Goal: Download file/media

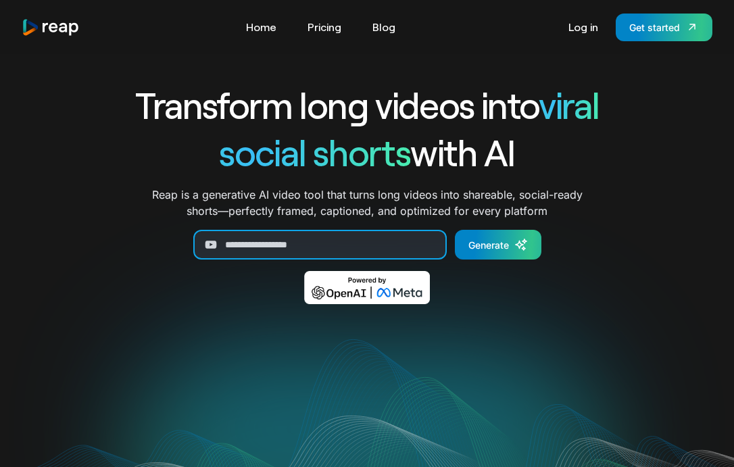
paste input "**********"
type input "**********"
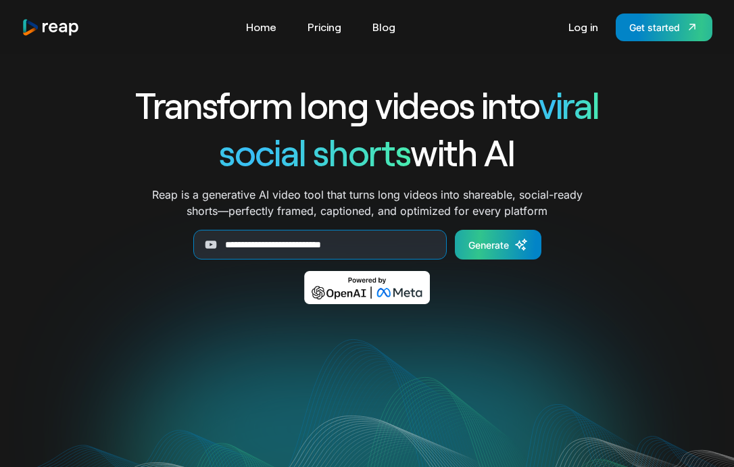
click at [479, 254] on link "Generate" at bounding box center [498, 245] width 87 height 30
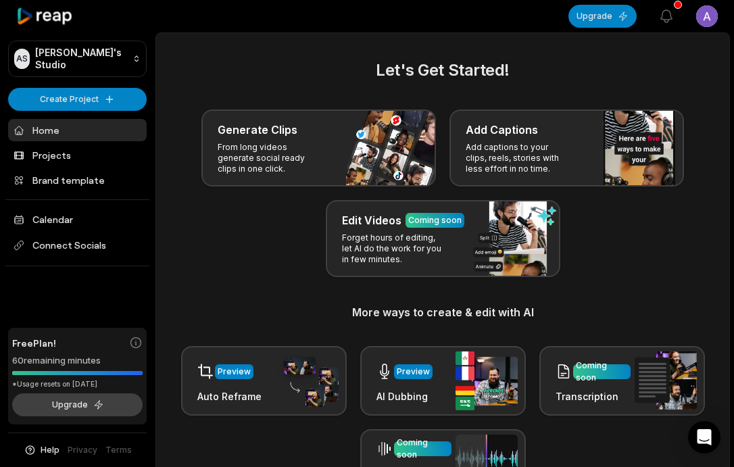
click at [82, 407] on button "Upgrade" at bounding box center [77, 404] width 130 height 23
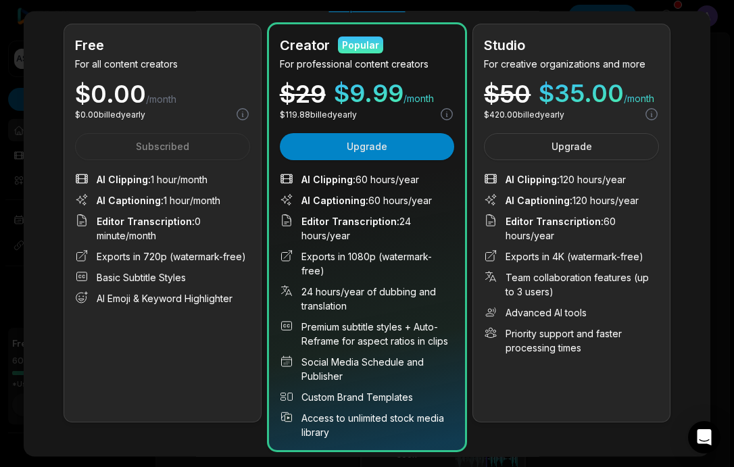
scroll to position [78, 0]
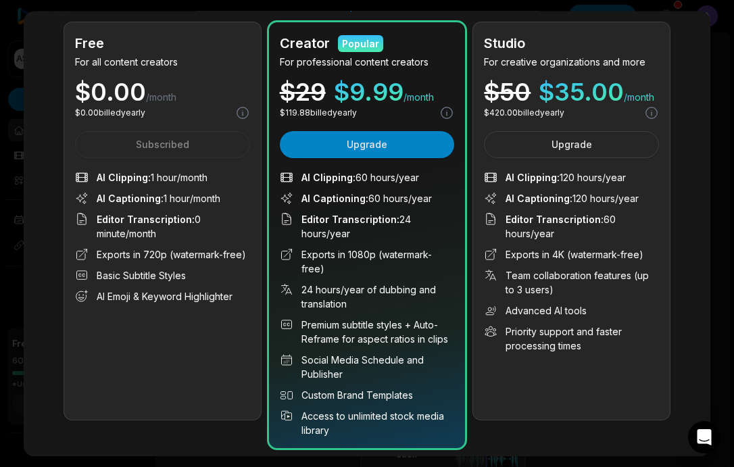
click at [9, 335] on div at bounding box center [367, 233] width 734 height 467
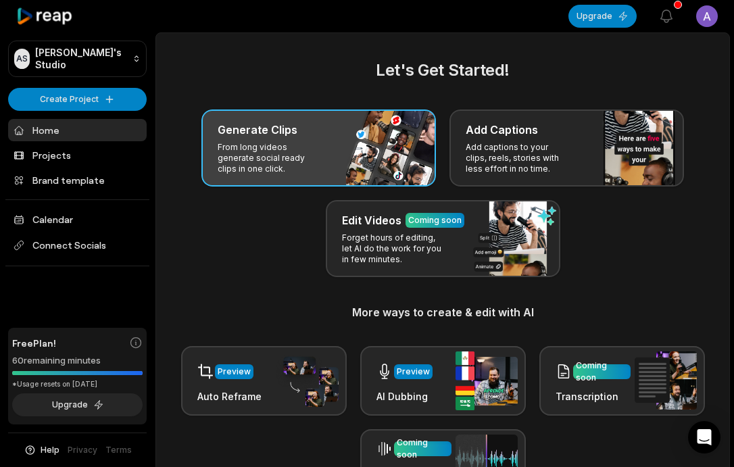
click at [308, 180] on div "Generate Clips From long videos generate social ready clips in one click." at bounding box center [318, 148] width 235 height 77
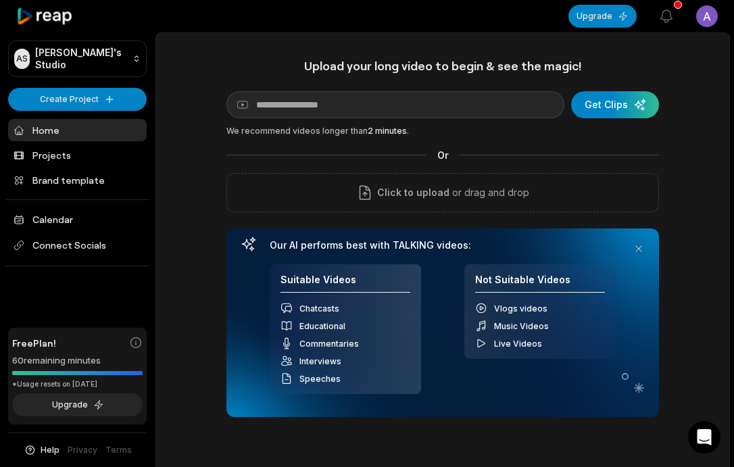
click at [366, 33] on main "Upload your long video to begin & see the magic! YouTube link Get Clips We reco…" at bounding box center [442, 289] width 573 height 513
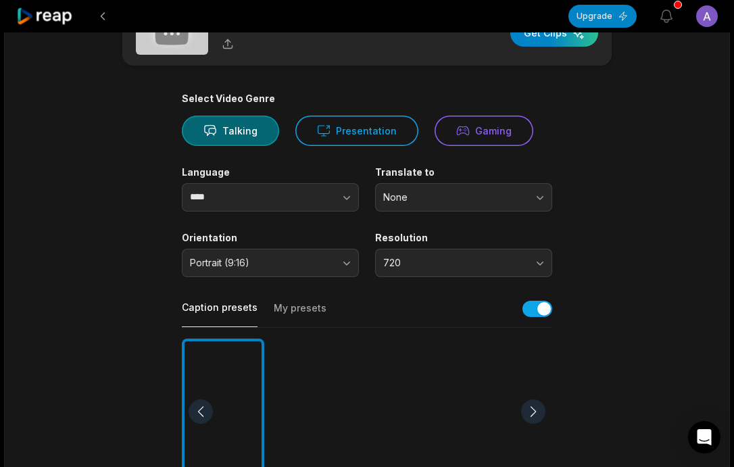
scroll to position [57, 0]
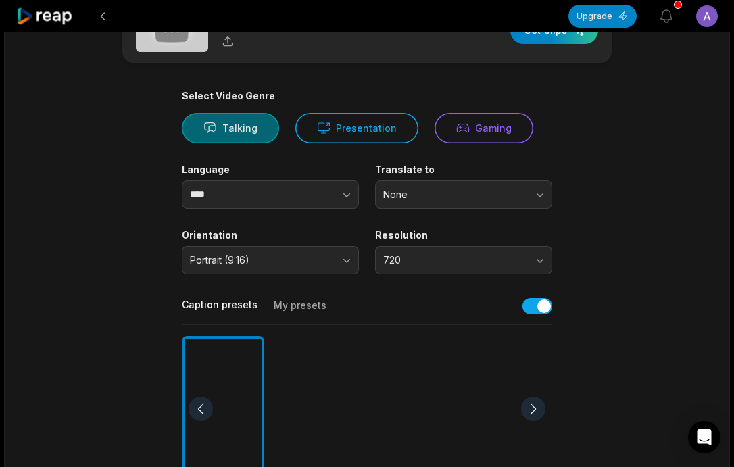
click at [241, 129] on button "Talking" at bounding box center [230, 128] width 97 height 30
click at [254, 203] on input "****" at bounding box center [270, 195] width 177 height 28
click at [414, 189] on span "None" at bounding box center [454, 195] width 142 height 12
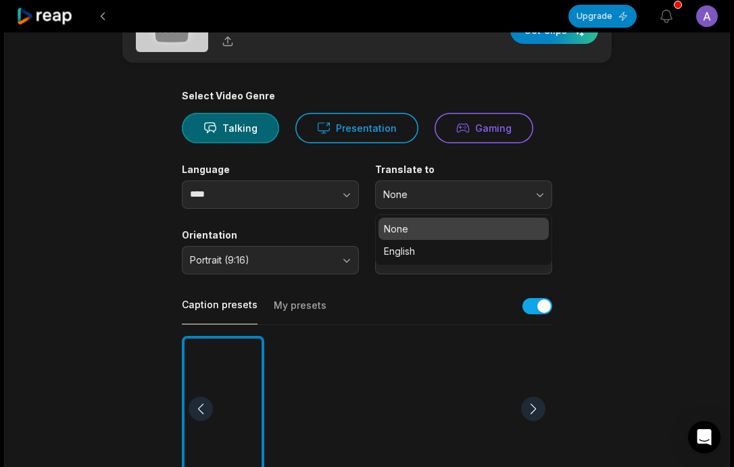
click at [333, 213] on div "Select Video Genre Talking Presentation Gaming Language **** Translate to None …" at bounding box center [367, 454] width 370 height 729
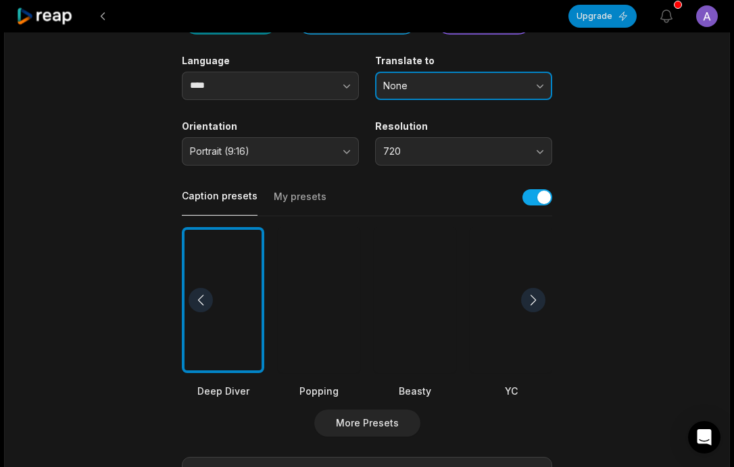
scroll to position [236, 0]
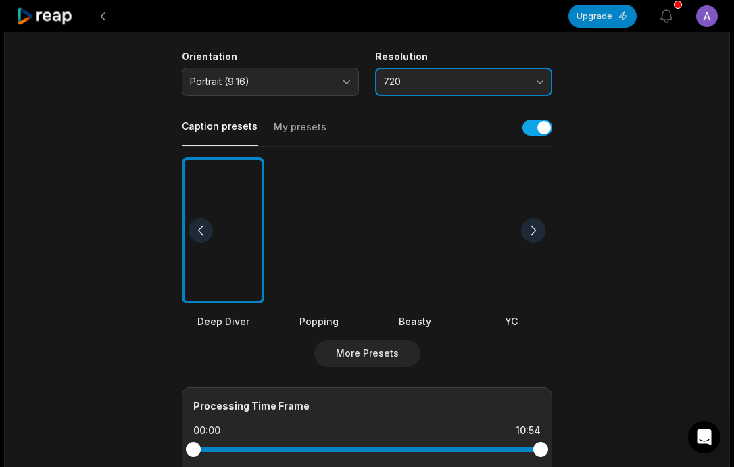
click at [400, 91] on button "720" at bounding box center [463, 82] width 177 height 28
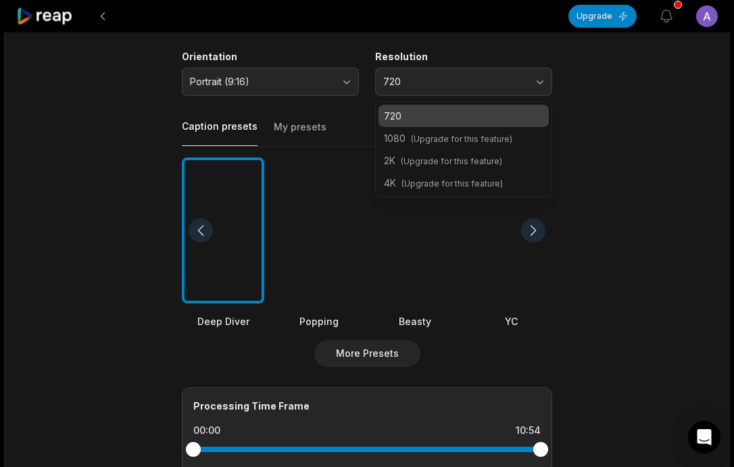
click at [347, 102] on div "Select Video Genre Talking Presentation Gaming Language **** Translate to None …" at bounding box center [367, 275] width 370 height 729
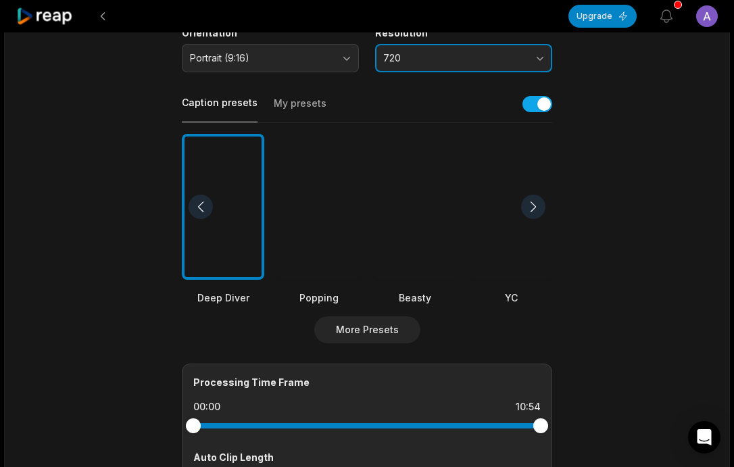
scroll to position [270, 0]
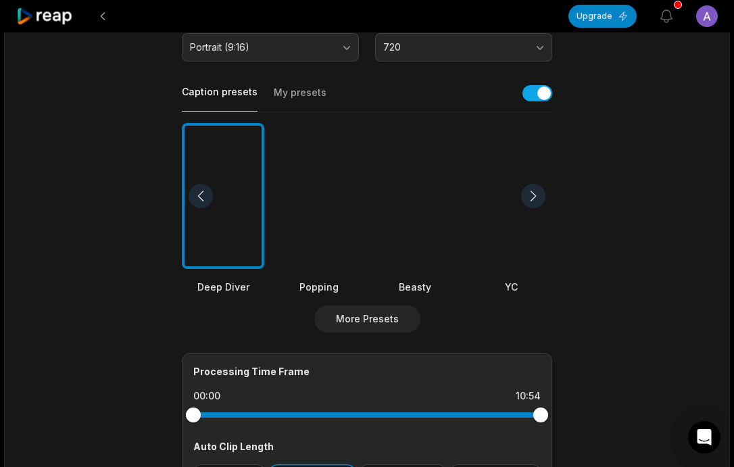
click at [331, 246] on div at bounding box center [319, 196] width 82 height 147
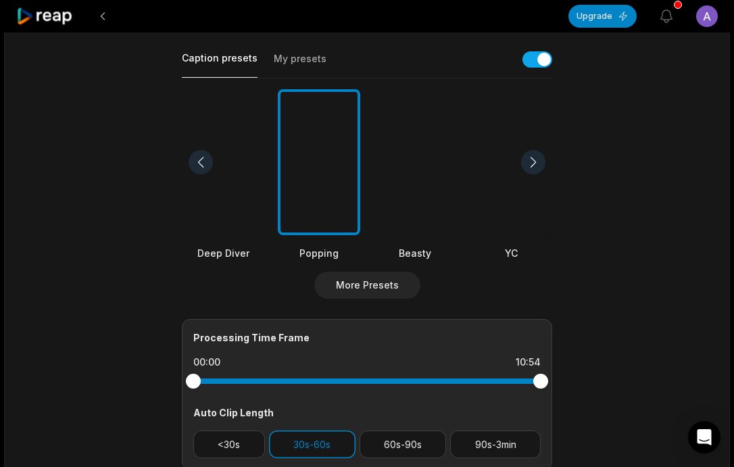
scroll to position [293, 0]
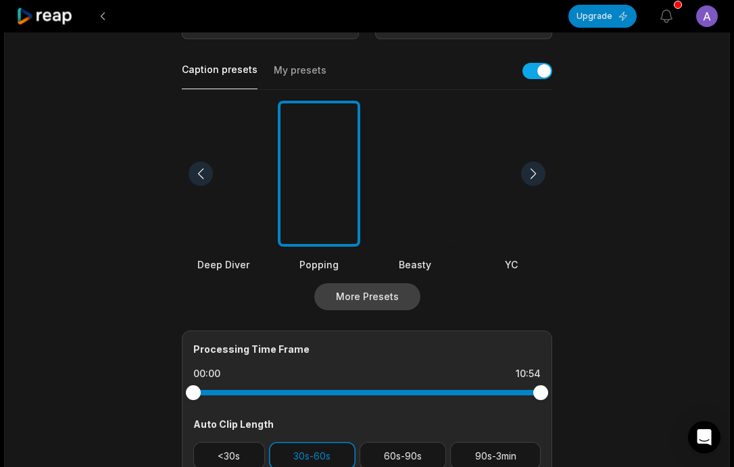
click at [335, 296] on button "More Presets" at bounding box center [367, 296] width 106 height 27
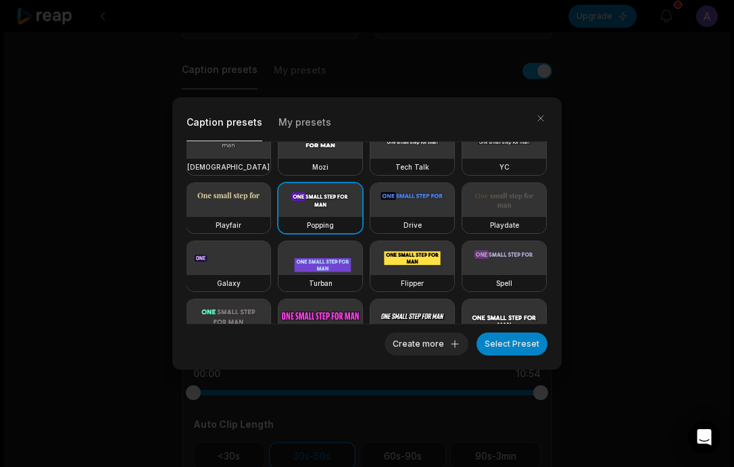
scroll to position [0, 0]
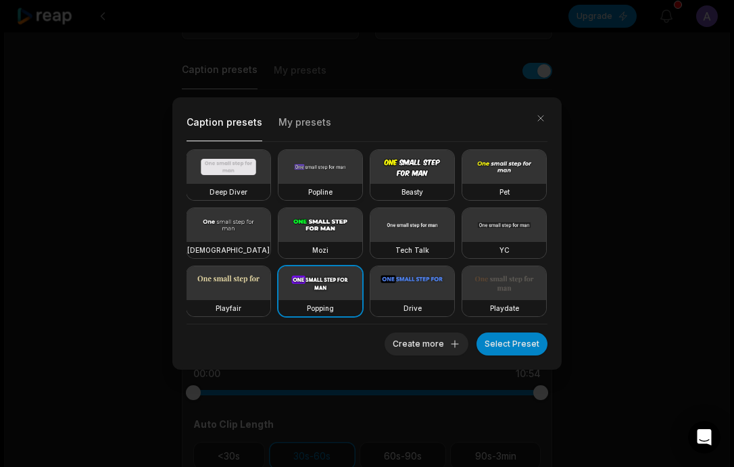
click at [344, 165] on video at bounding box center [321, 167] width 84 height 34
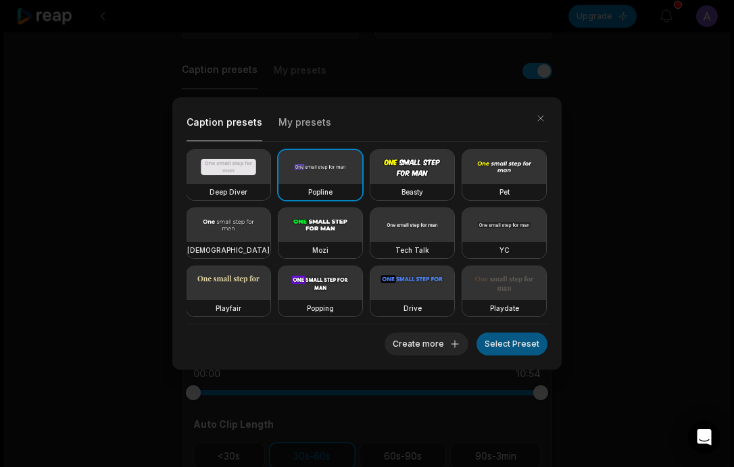
click at [523, 343] on button "Select Preset" at bounding box center [512, 344] width 71 height 23
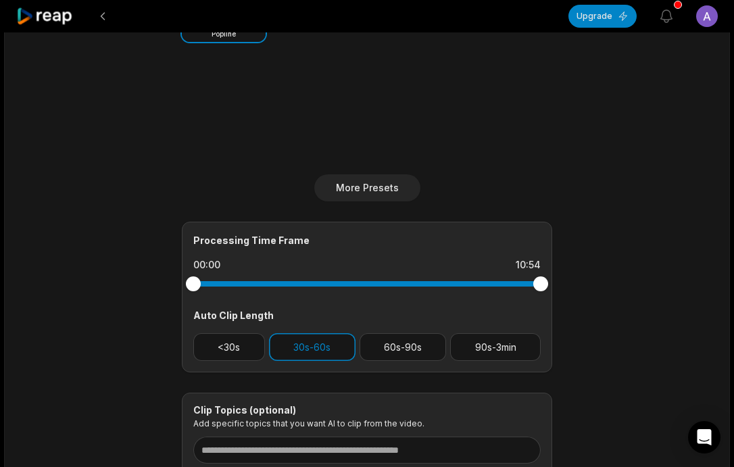
scroll to position [409, 0]
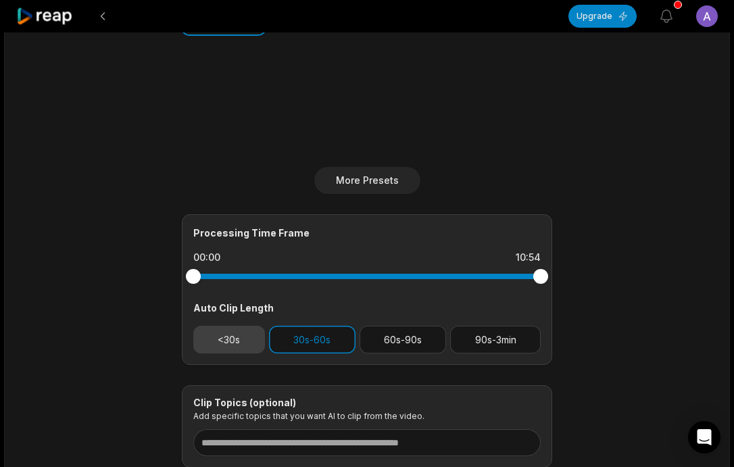
click at [246, 339] on button "<30s" at bounding box center [229, 340] width 72 height 28
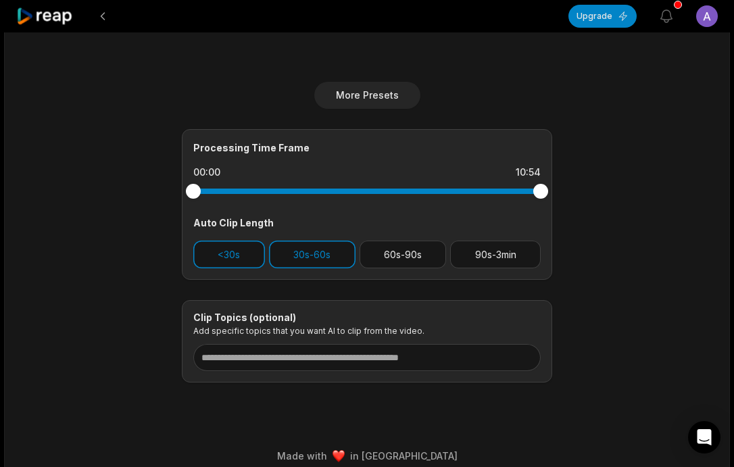
scroll to position [507, 0]
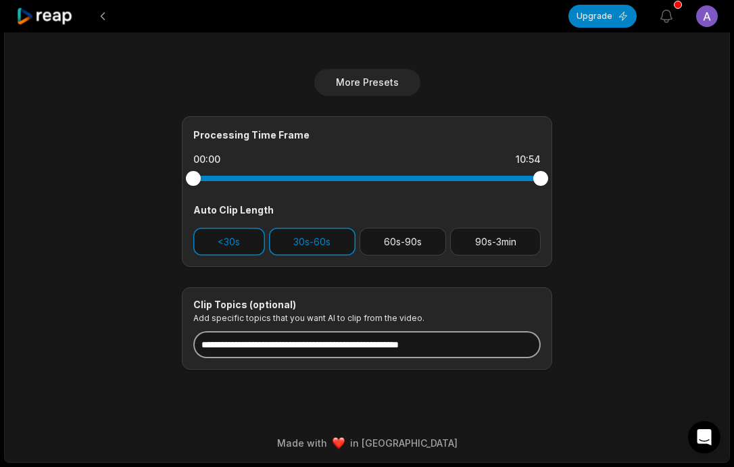
click at [274, 354] on input at bounding box center [366, 344] width 347 height 27
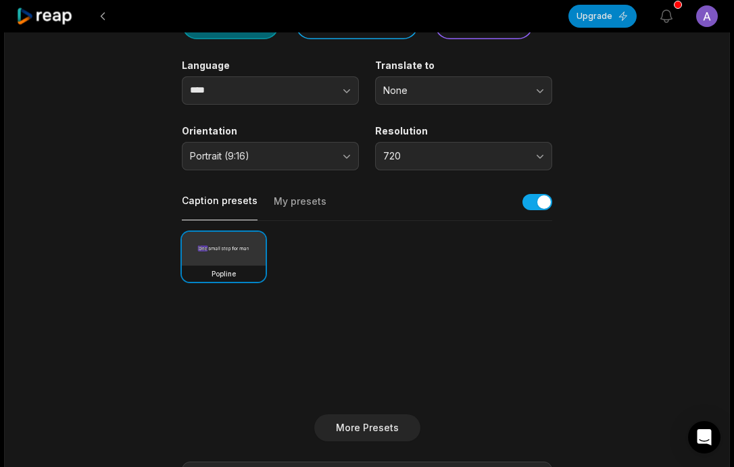
scroll to position [0, 0]
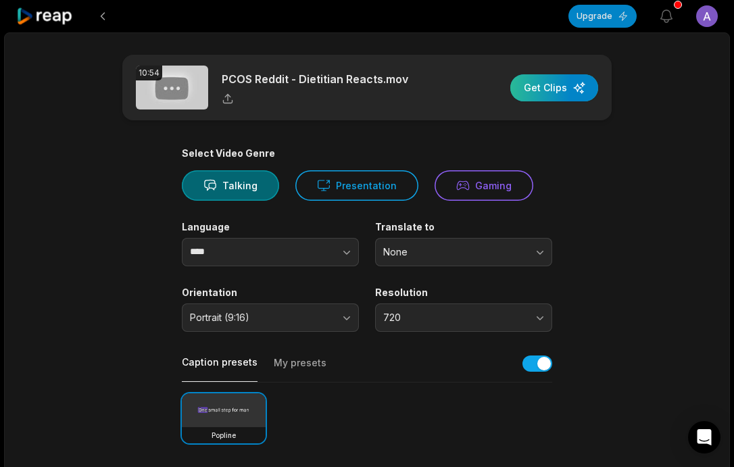
click at [546, 88] on div "button" at bounding box center [554, 87] width 88 height 27
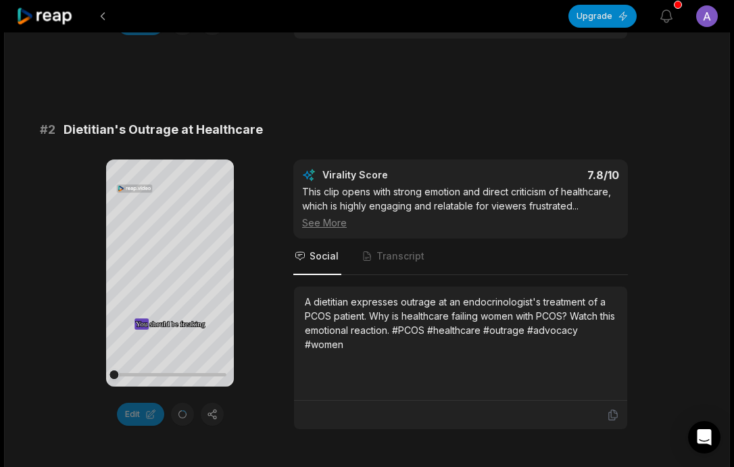
scroll to position [633, 0]
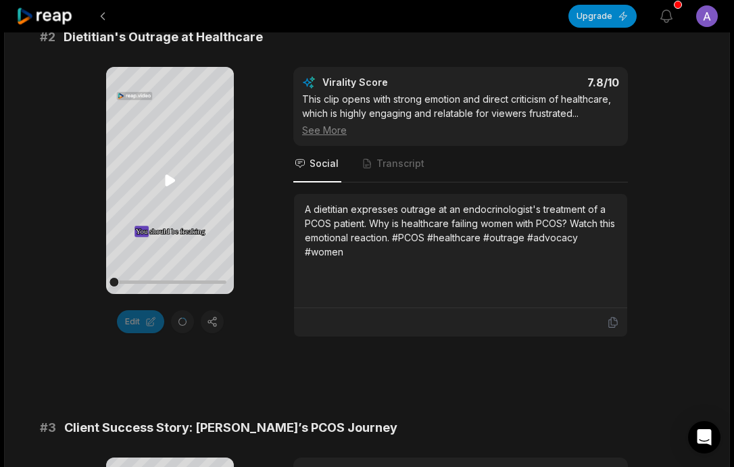
click at [167, 184] on icon at bounding box center [170, 180] width 10 height 11
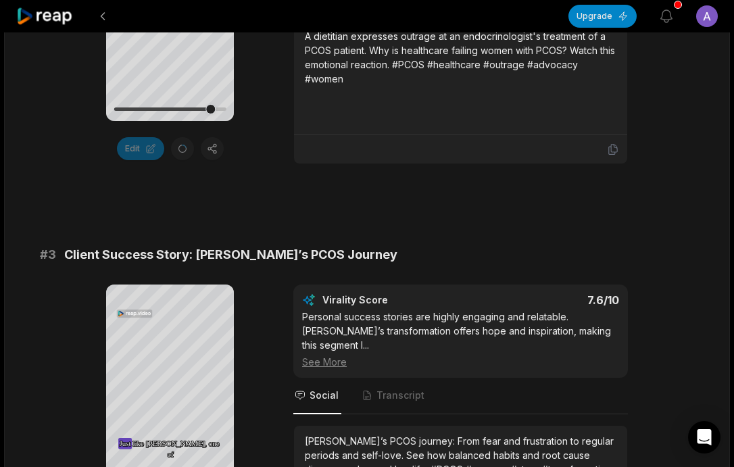
scroll to position [944, 0]
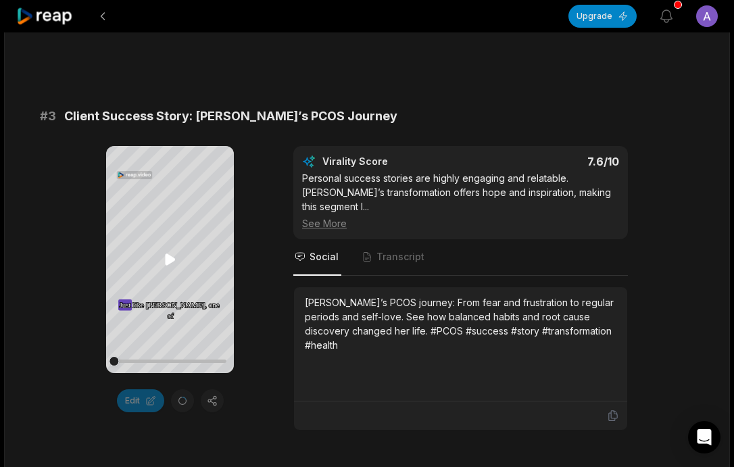
click at [165, 258] on icon at bounding box center [170, 259] width 10 height 11
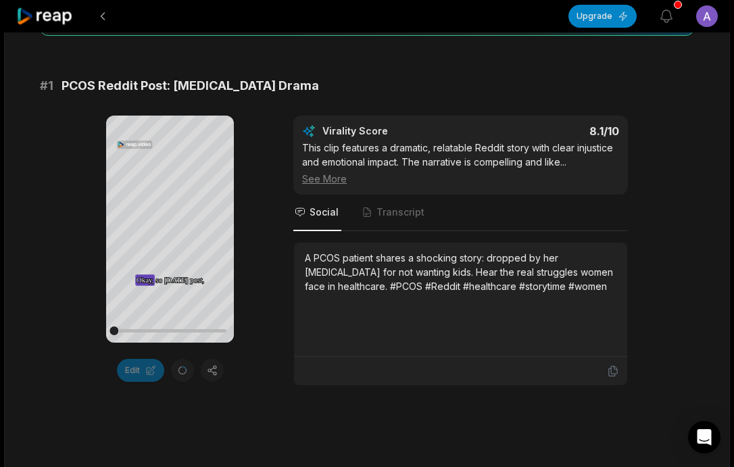
scroll to position [182, 0]
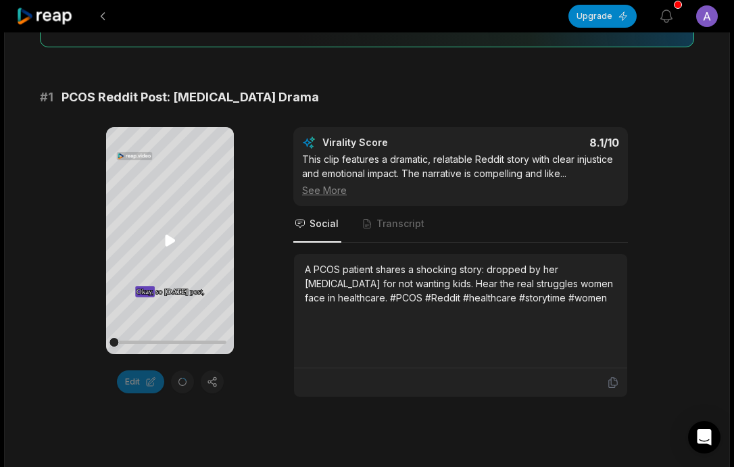
click at [169, 233] on icon at bounding box center [170, 241] width 16 height 16
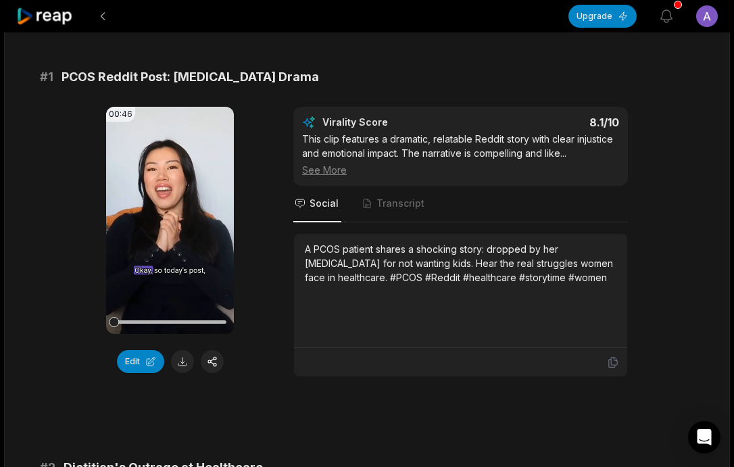
scroll to position [156, 0]
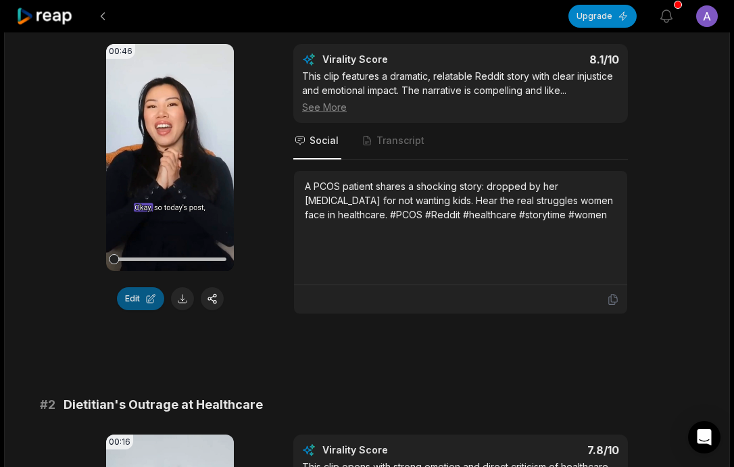
click at [151, 289] on button "Edit" at bounding box center [140, 298] width 47 height 23
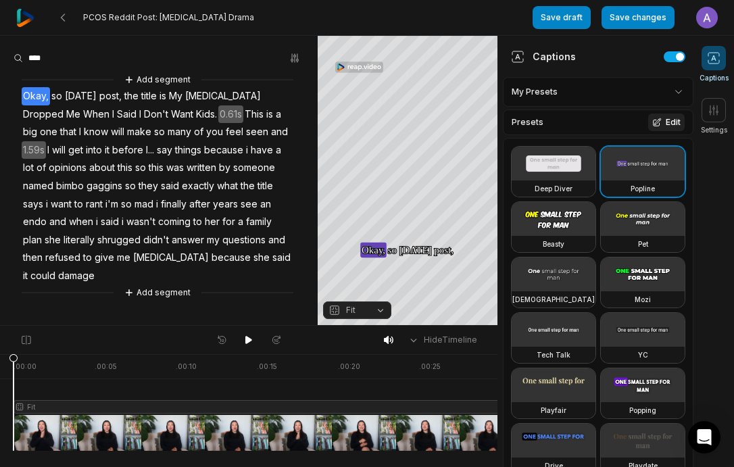
click at [665, 126] on button "Edit" at bounding box center [666, 123] width 37 height 18
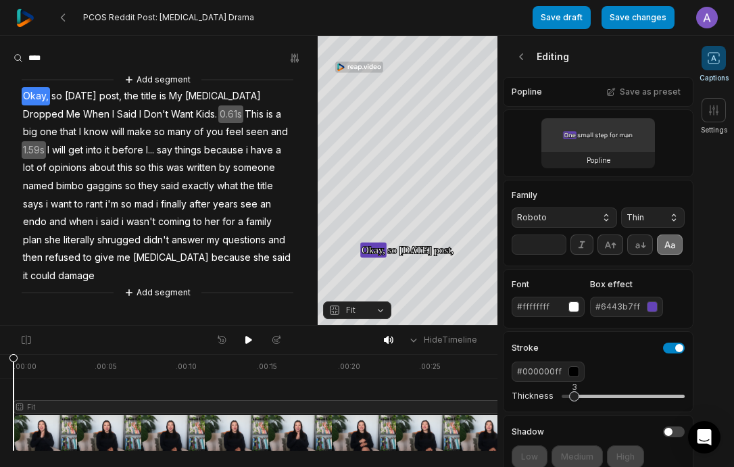
click at [647, 308] on div "button" at bounding box center [652, 307] width 11 height 11
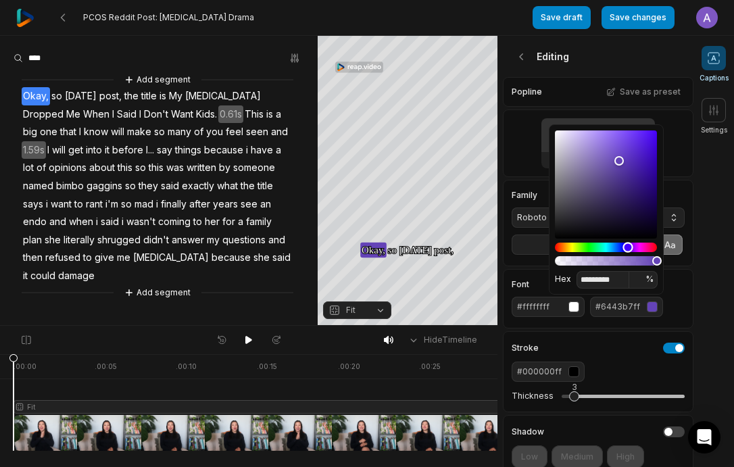
click at [643, 246] on div "Hue" at bounding box center [606, 247] width 102 height 9
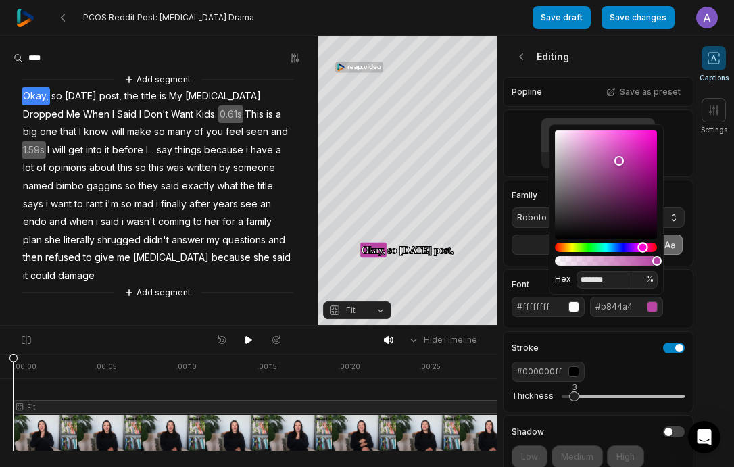
click at [646, 247] on div "Hue" at bounding box center [643, 247] width 10 height 10
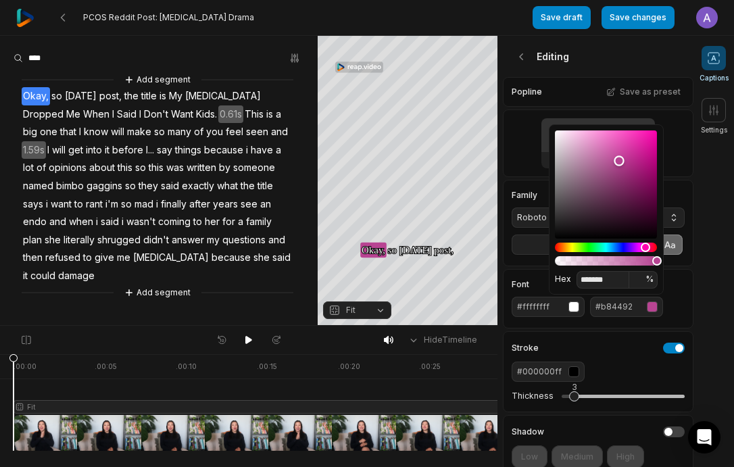
click at [622, 177] on div "Color" at bounding box center [606, 184] width 102 height 108
click at [564, 249] on div "Hue" at bounding box center [606, 247] width 102 height 9
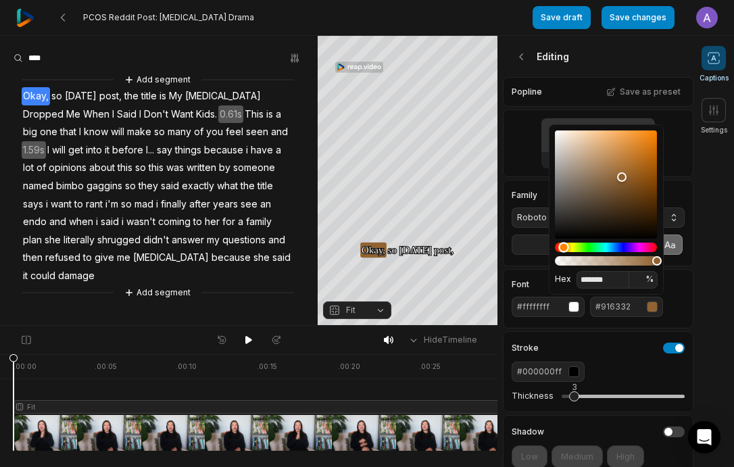
click at [567, 248] on div "Hue" at bounding box center [563, 247] width 10 height 10
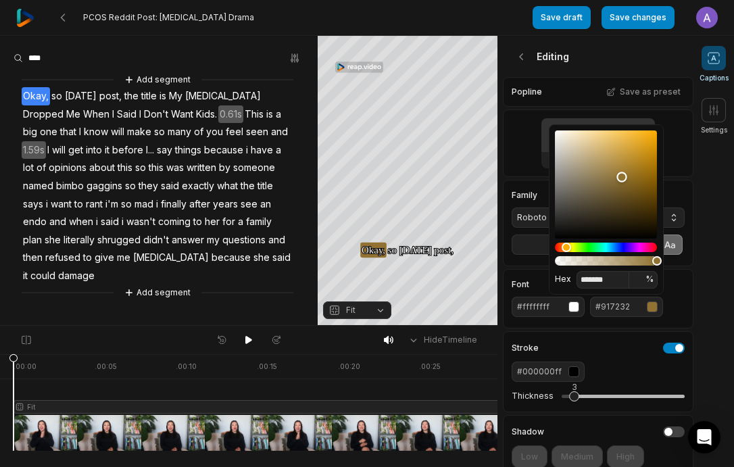
click at [627, 174] on div "Color" at bounding box center [606, 184] width 102 height 108
click at [633, 192] on div "Color" at bounding box center [606, 184] width 102 height 108
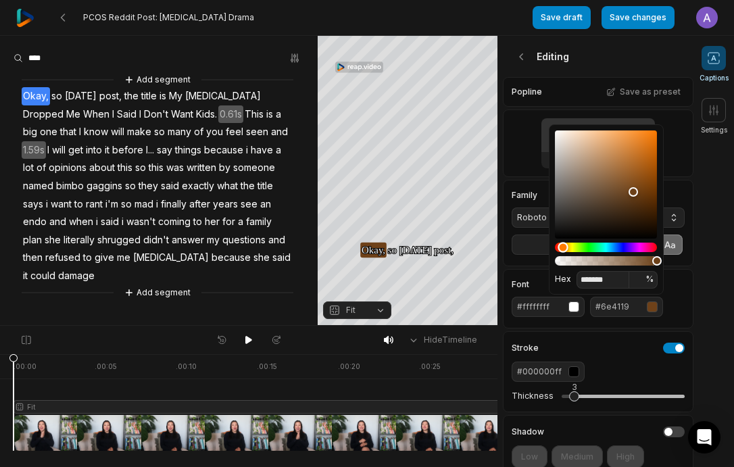
click at [563, 249] on div "Hue" at bounding box center [563, 247] width 10 height 10
click at [608, 160] on div "Color" at bounding box center [606, 184] width 102 height 108
click at [598, 162] on div "Color" at bounding box center [606, 184] width 102 height 108
click at [595, 191] on div "Color" at bounding box center [606, 184] width 102 height 108
click at [605, 160] on div "Color" at bounding box center [606, 184] width 102 height 108
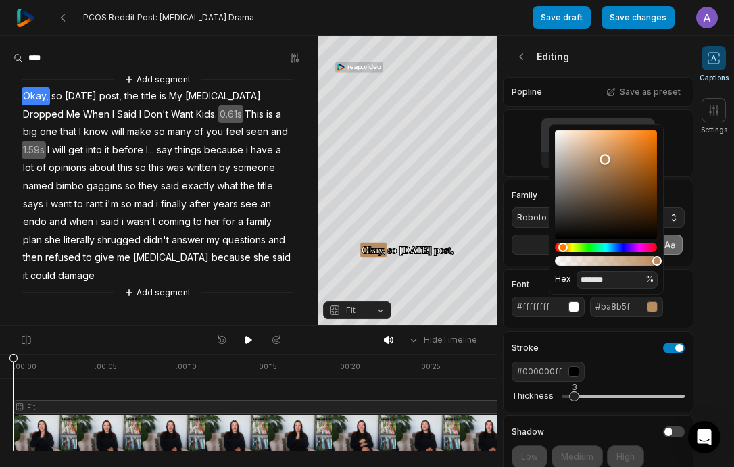
click at [600, 141] on div "Color" at bounding box center [606, 184] width 102 height 108
click at [615, 148] on div "Color" at bounding box center [606, 184] width 102 height 108
type input "*******"
click at [535, 76] on div "Editing" at bounding box center [598, 56] width 191 height 41
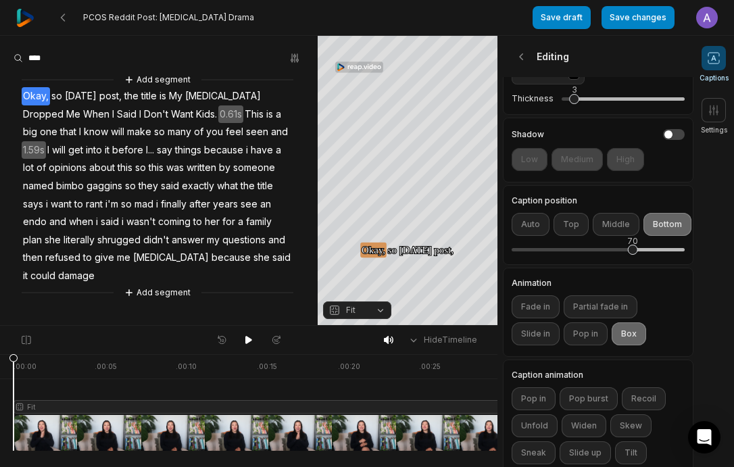
scroll to position [339, 0]
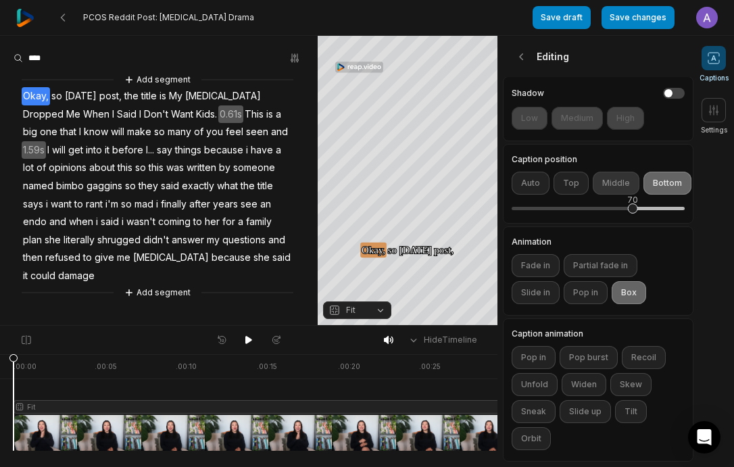
click at [615, 176] on button "Middle" at bounding box center [616, 183] width 47 height 23
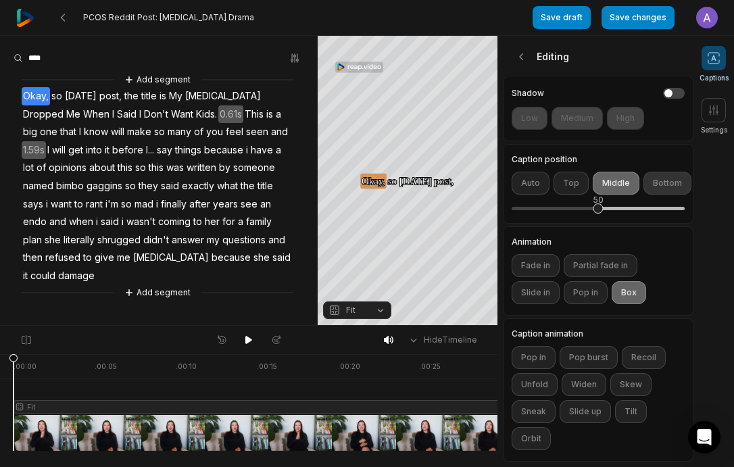
click at [654, 183] on button "Bottom" at bounding box center [668, 183] width 48 height 23
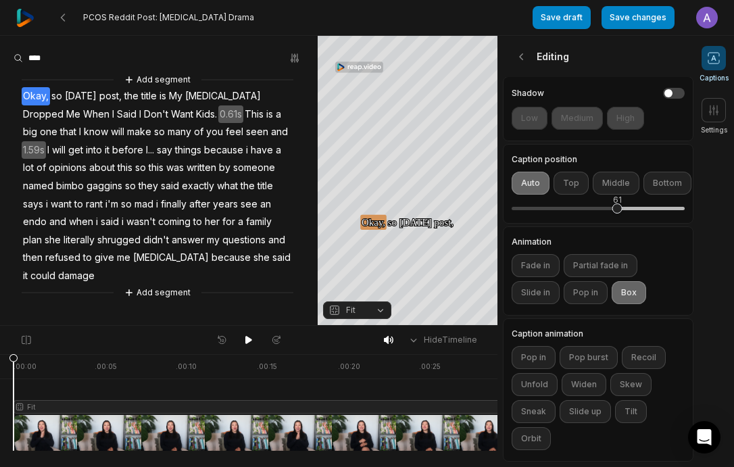
drag, startPoint x: 631, startPoint y: 210, endPoint x: 618, endPoint y: 210, distance: 12.8
click at [618, 210] on div "61" at bounding box center [618, 208] width 10 height 10
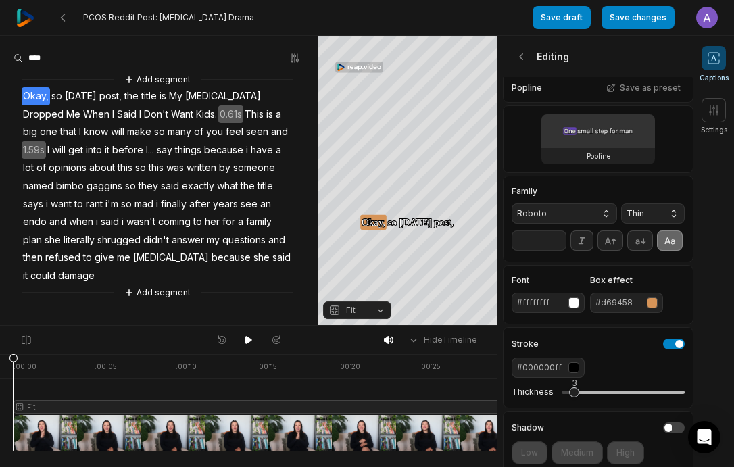
scroll to position [0, 0]
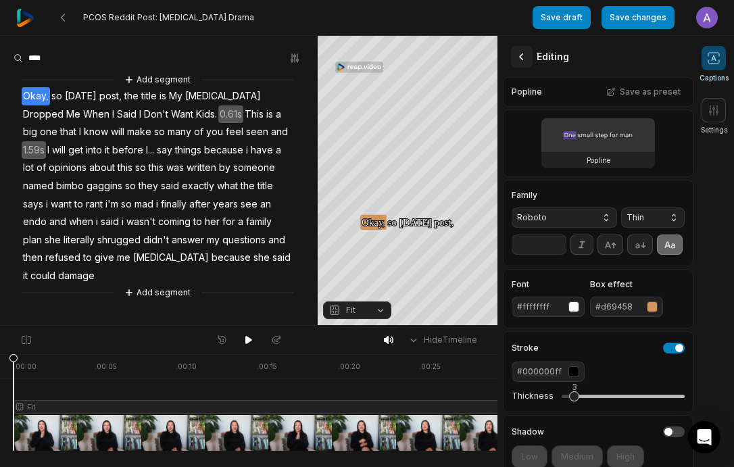
click at [519, 57] on icon at bounding box center [522, 57] width 14 height 14
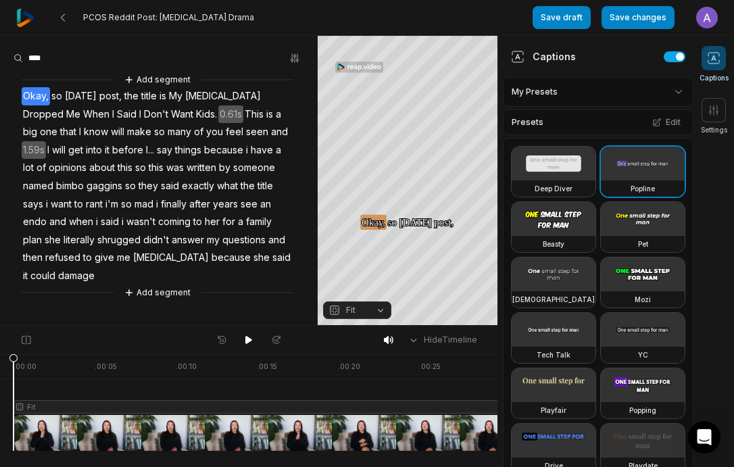
click at [140, 148] on span "before" at bounding box center [128, 150] width 34 height 18
click at [177, 137] on span "many" at bounding box center [179, 132] width 26 height 18
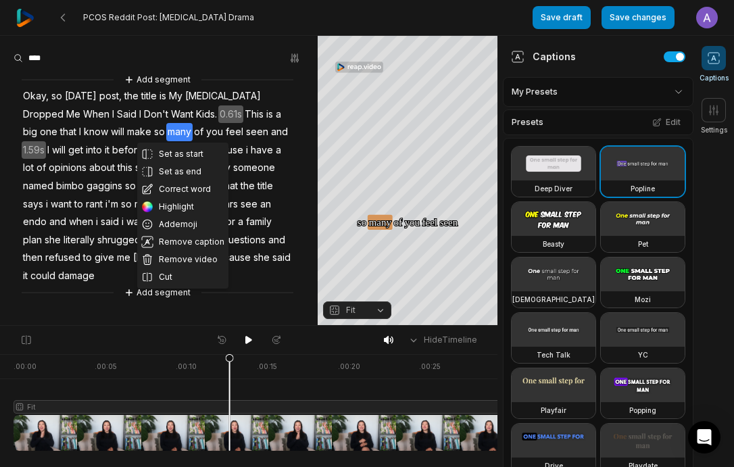
click at [268, 145] on span "have" at bounding box center [261, 150] width 25 height 18
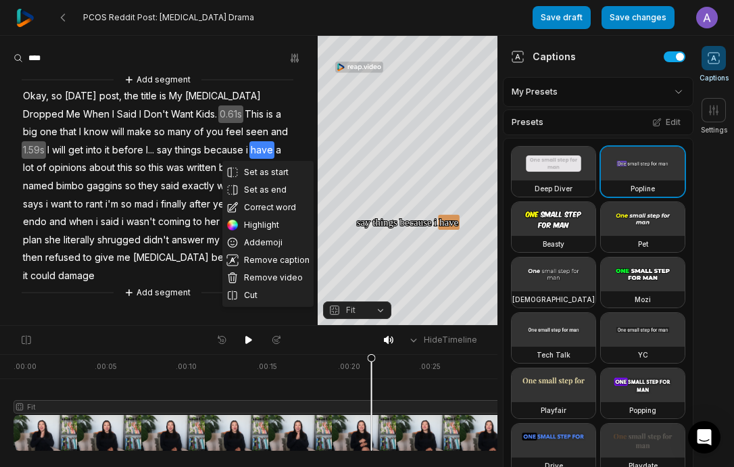
click at [97, 160] on span "about" at bounding box center [102, 168] width 28 height 18
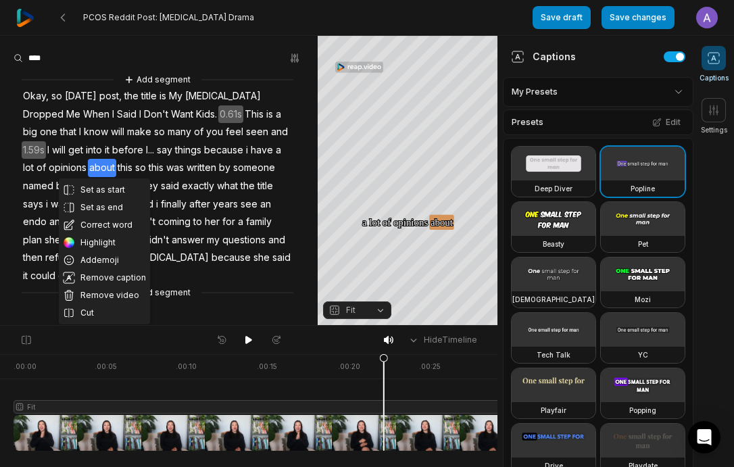
click at [154, 178] on span "they" at bounding box center [148, 186] width 22 height 18
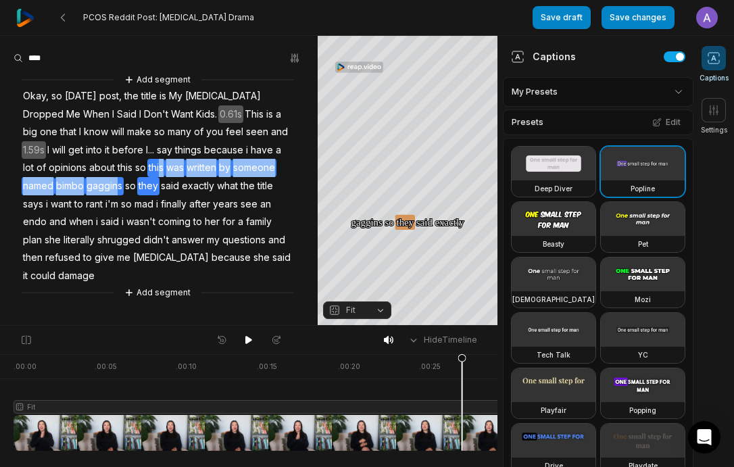
drag, startPoint x: 162, startPoint y: 168, endPoint x: 120, endPoint y: 186, distance: 45.7
click at [120, 186] on div "Add segment Okay, so today's post, the title is My Endocrinologist Dropped Me W…" at bounding box center [159, 186] width 318 height 228
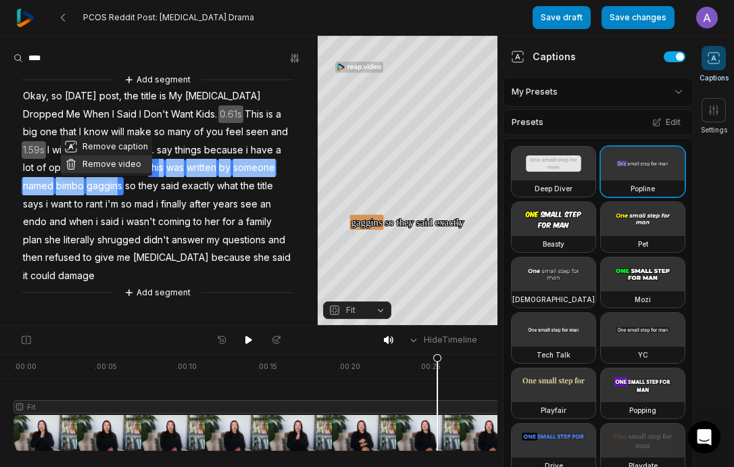
click at [107, 165] on button "Remove video" at bounding box center [106, 164] width 91 height 18
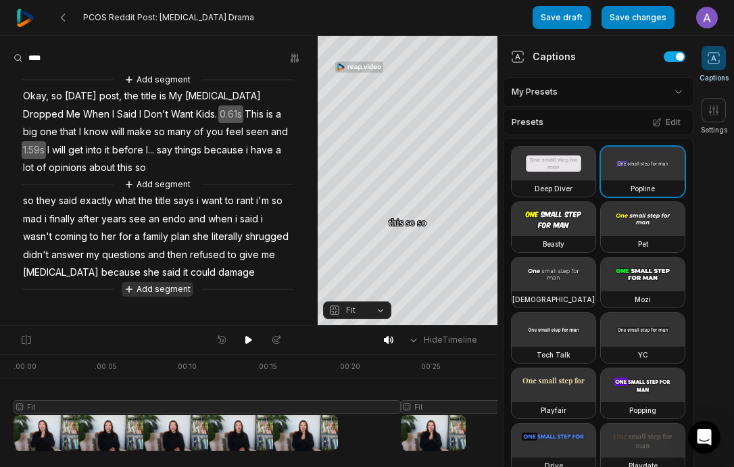
click at [159, 288] on button "Add segment" at bounding box center [158, 289] width 72 height 15
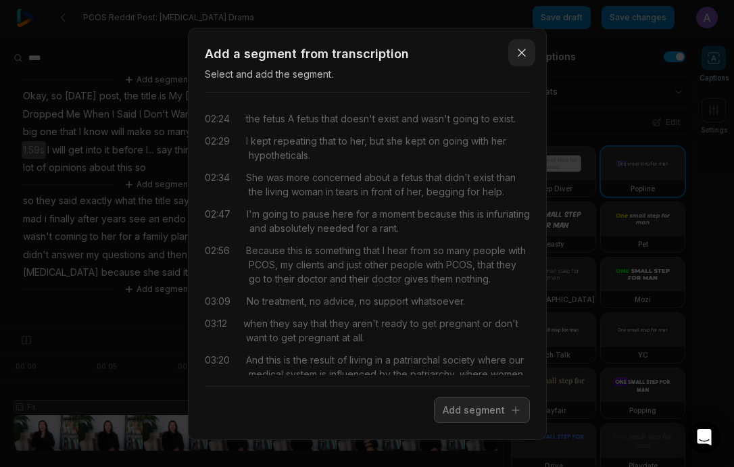
click at [518, 51] on icon "button" at bounding box center [522, 53] width 14 height 14
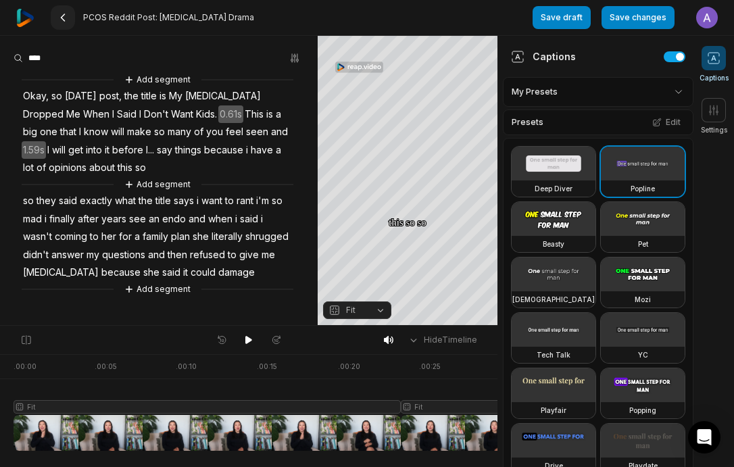
click at [62, 14] on icon at bounding box center [62, 17] width 11 height 11
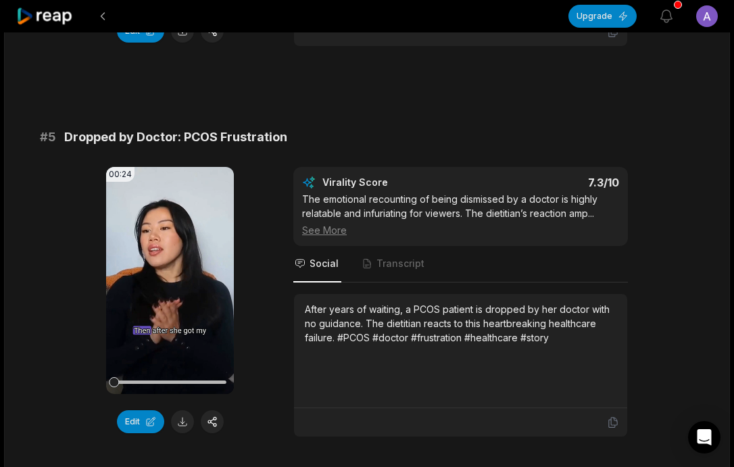
scroll to position [1626, 0]
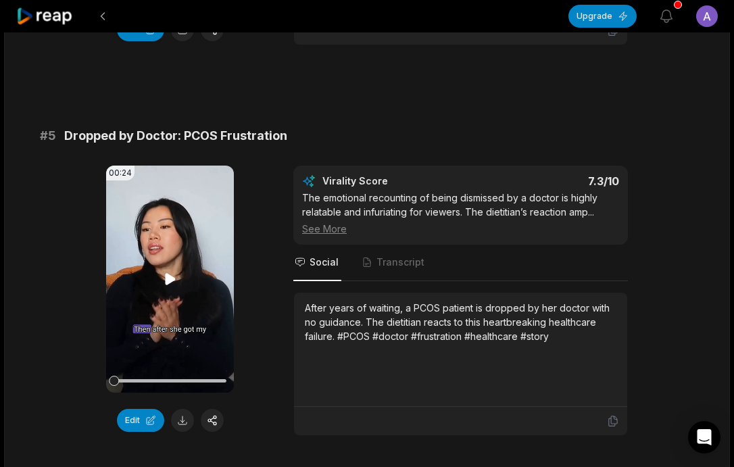
click at [174, 273] on icon at bounding box center [170, 278] width 10 height 11
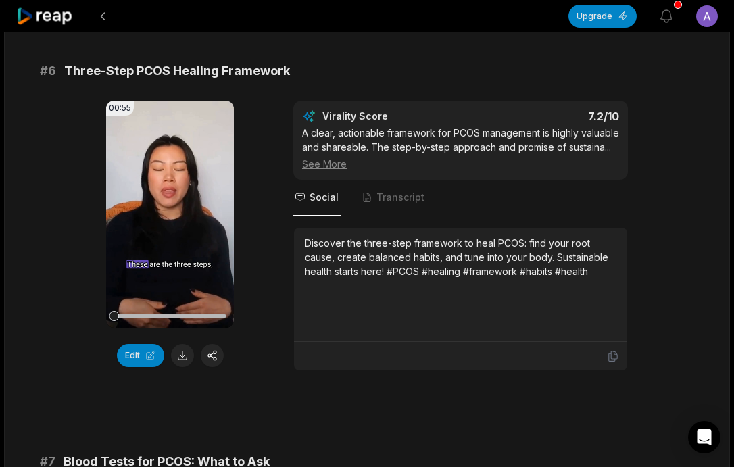
scroll to position [2088, 0]
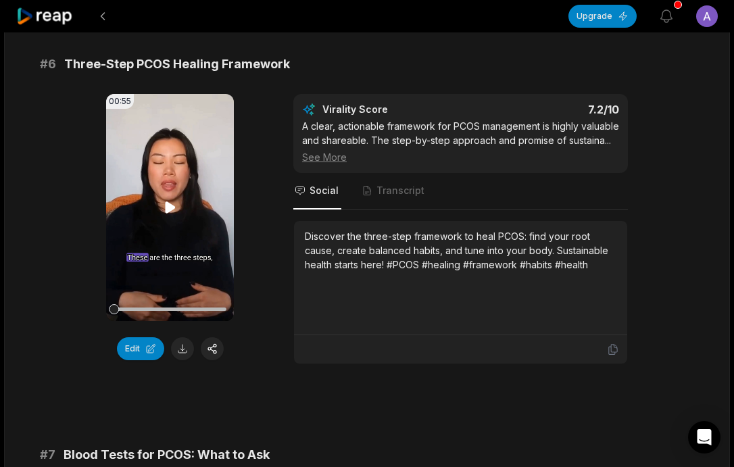
click at [156, 212] on video "Your browser does not support mp4 format." at bounding box center [170, 207] width 128 height 227
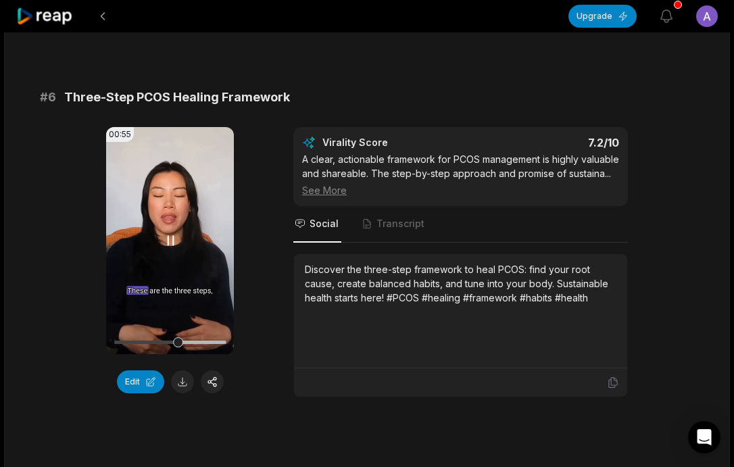
scroll to position [2015, 0]
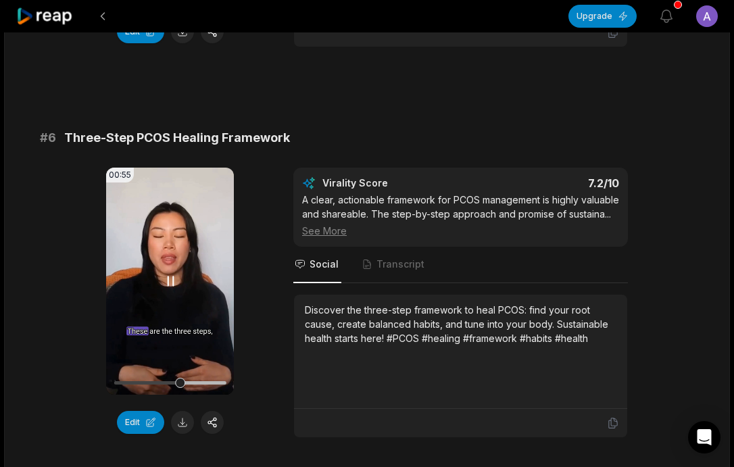
click at [170, 273] on icon at bounding box center [170, 281] width 16 height 16
click at [218, 381] on div at bounding box center [170, 382] width 112 height 3
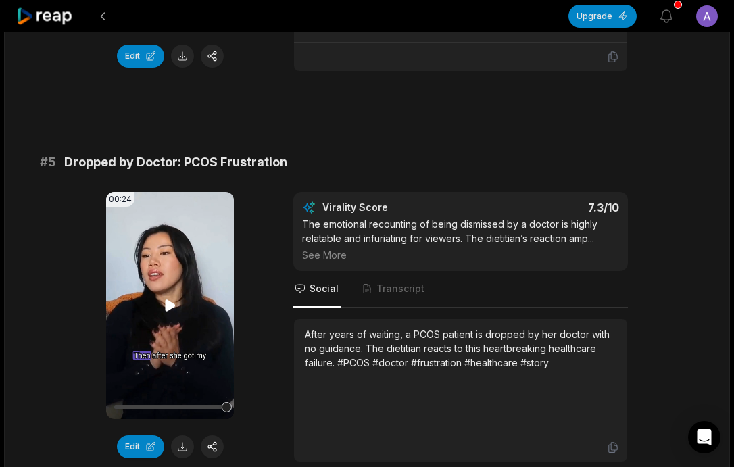
scroll to position [1638, 0]
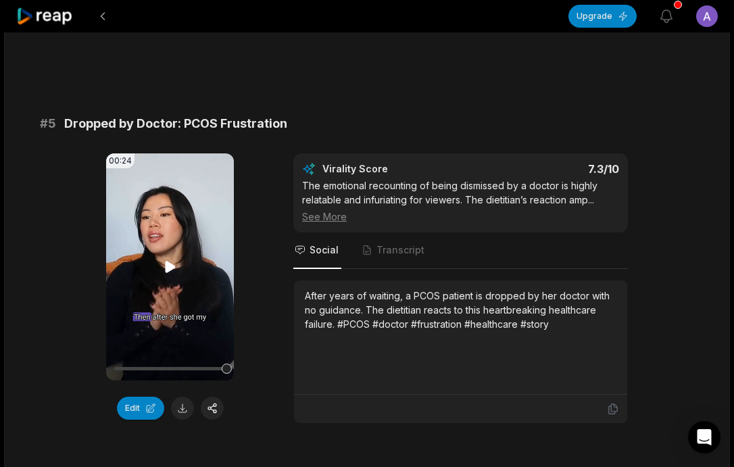
click at [168, 261] on icon at bounding box center [170, 266] width 10 height 11
click at [218, 357] on div at bounding box center [170, 369] width 112 height 24
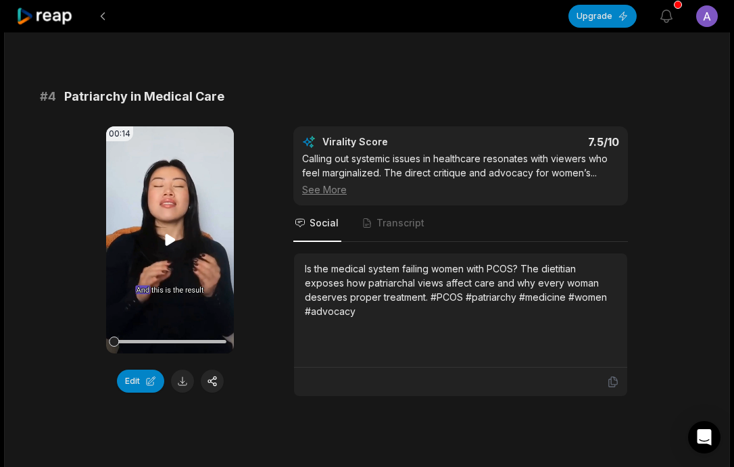
scroll to position [1272, 0]
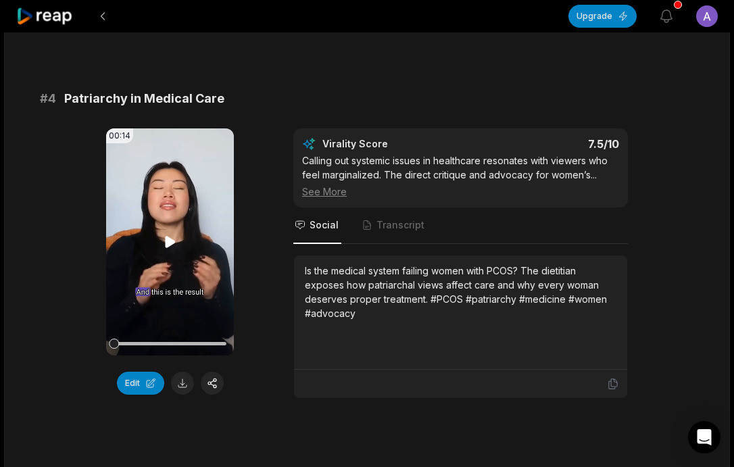
click at [168, 236] on icon at bounding box center [170, 241] width 10 height 11
click at [217, 342] on div at bounding box center [170, 343] width 112 height 3
click at [219, 332] on div at bounding box center [170, 344] width 112 height 24
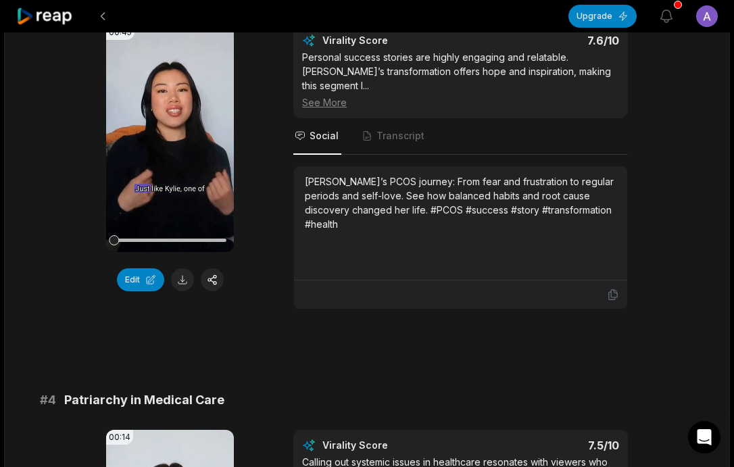
scroll to position [904, 0]
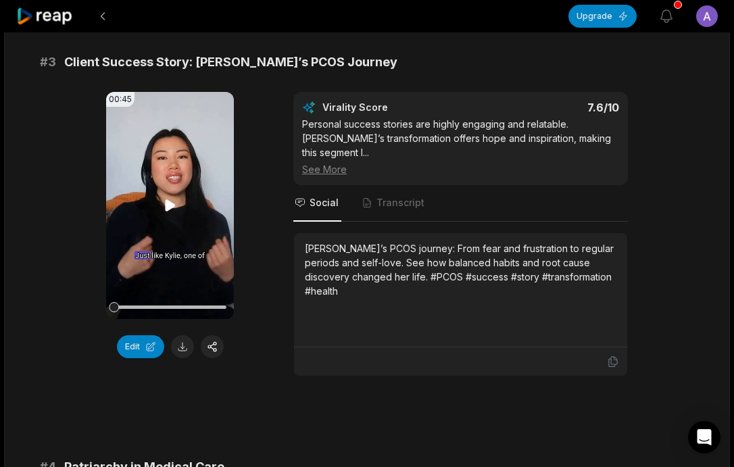
click at [170, 203] on icon at bounding box center [170, 204] width 10 height 11
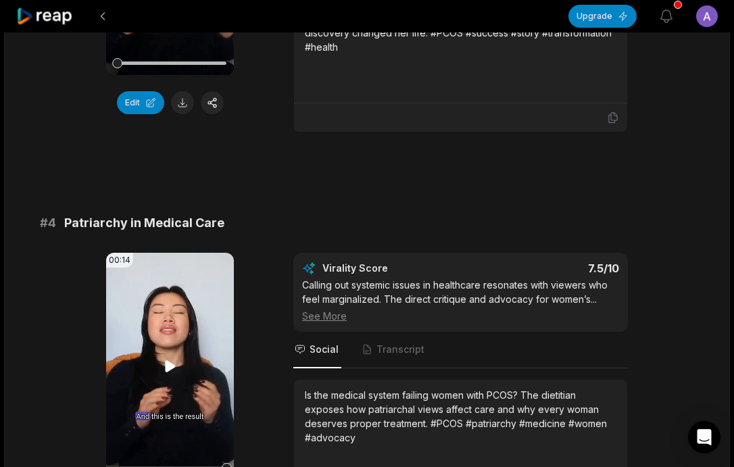
scroll to position [1153, 0]
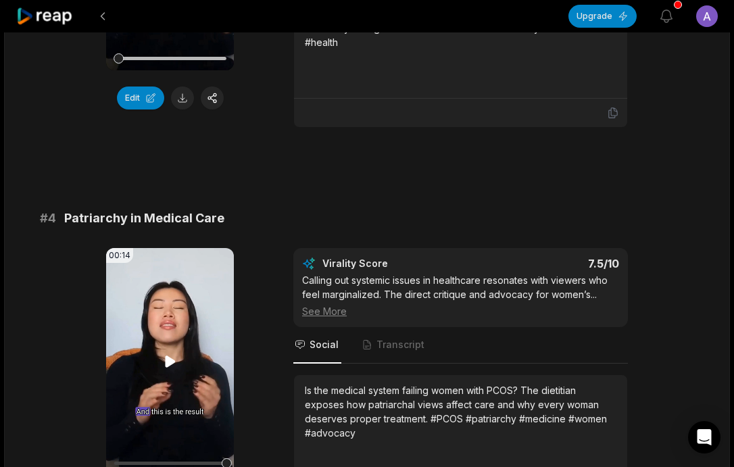
click at [164, 355] on icon at bounding box center [170, 362] width 16 height 16
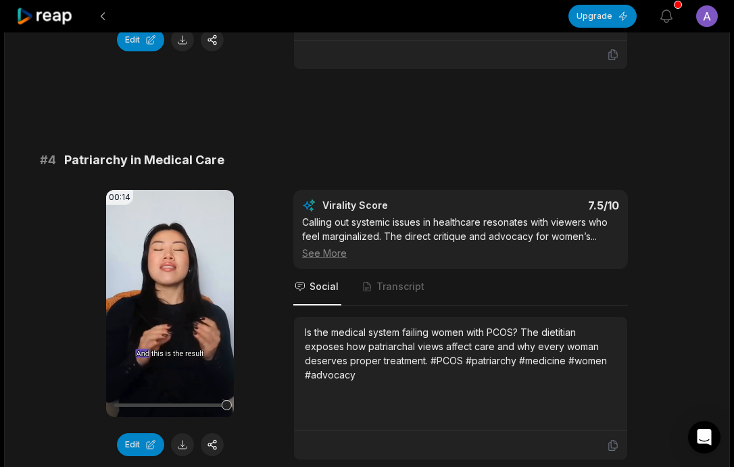
scroll to position [1212, 0]
click at [184, 433] on button at bounding box center [182, 444] width 23 height 23
click at [146, 433] on button "Edit" at bounding box center [140, 444] width 47 height 23
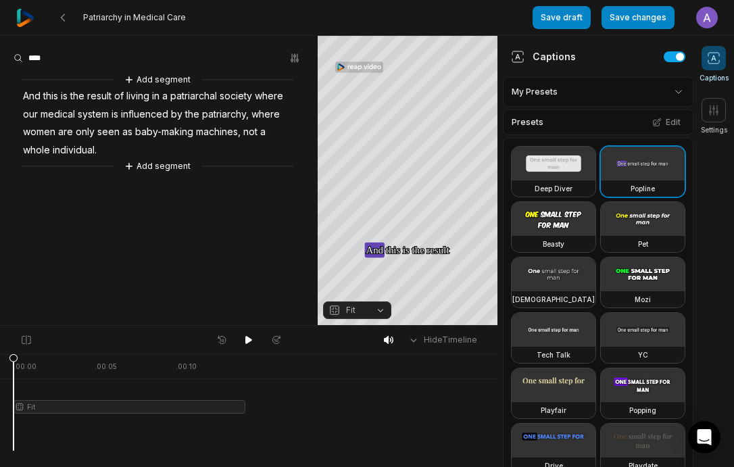
click at [623, 94] on html "Patriarchy in Medical Care Save draft Save changes Open user menu Captions Sett…" at bounding box center [367, 233] width 734 height 467
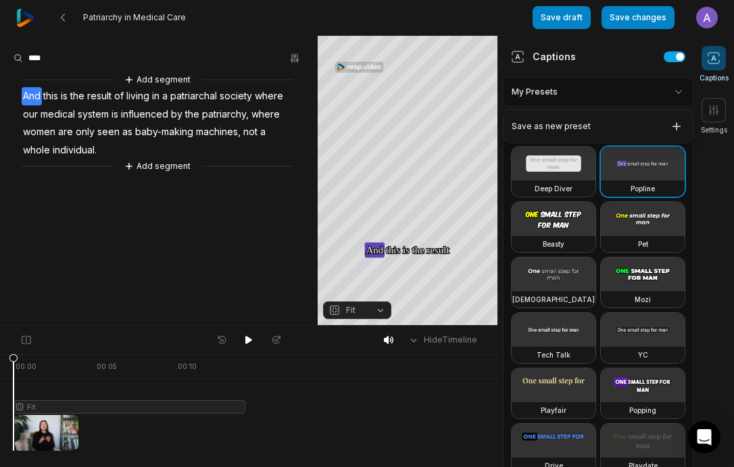
click at [615, 92] on html "Patriarchy in Medical Care Save draft Save changes Open user menu Captions Sett…" at bounding box center [367, 233] width 734 height 467
click at [672, 125] on button "Edit" at bounding box center [666, 123] width 37 height 18
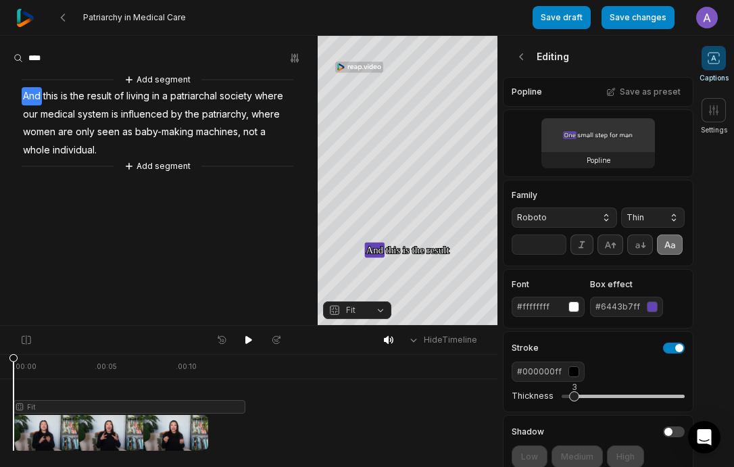
click at [633, 305] on div "#6443b7ff" at bounding box center [619, 307] width 46 height 12
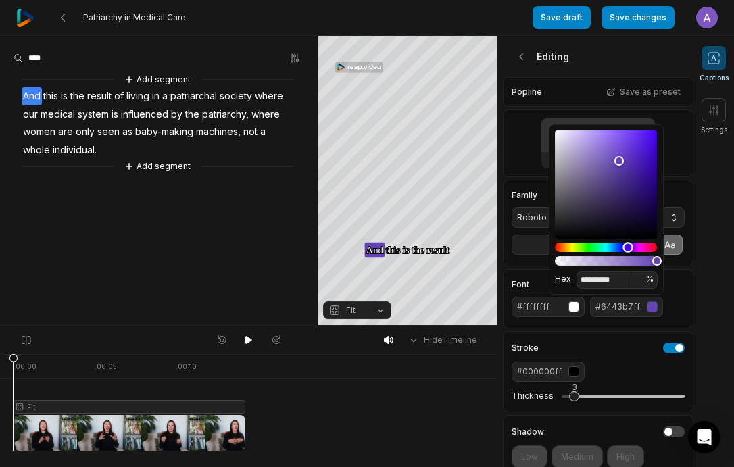
click at [572, 247] on div "Hue" at bounding box center [606, 247] width 102 height 9
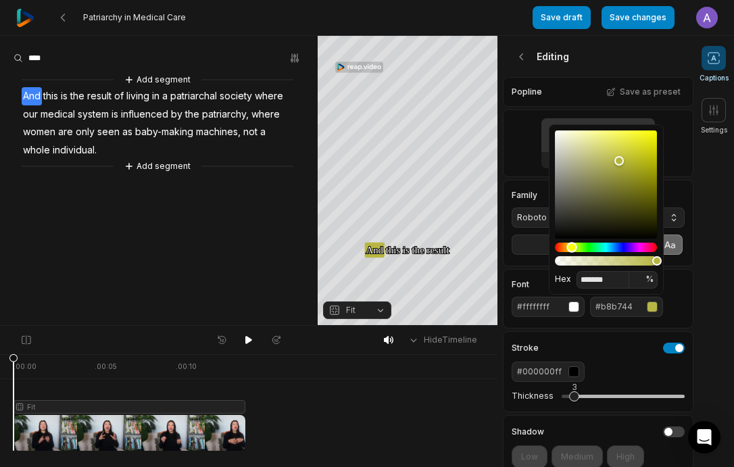
click at [569, 246] on div "Hue" at bounding box center [572, 247] width 10 height 10
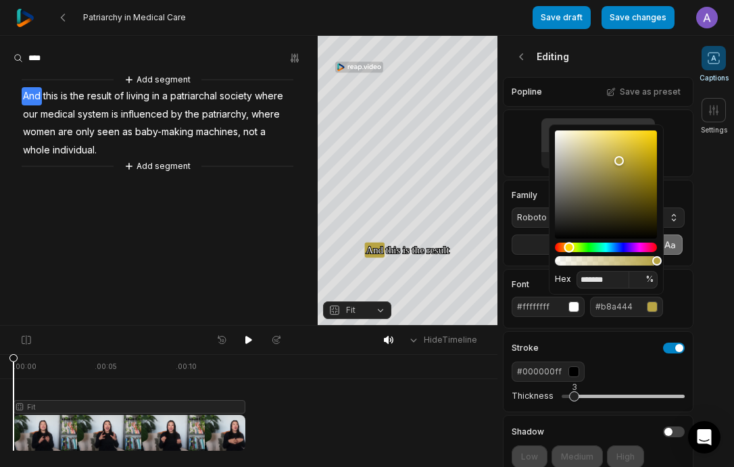
click at [564, 247] on div "Hue" at bounding box center [569, 247] width 10 height 10
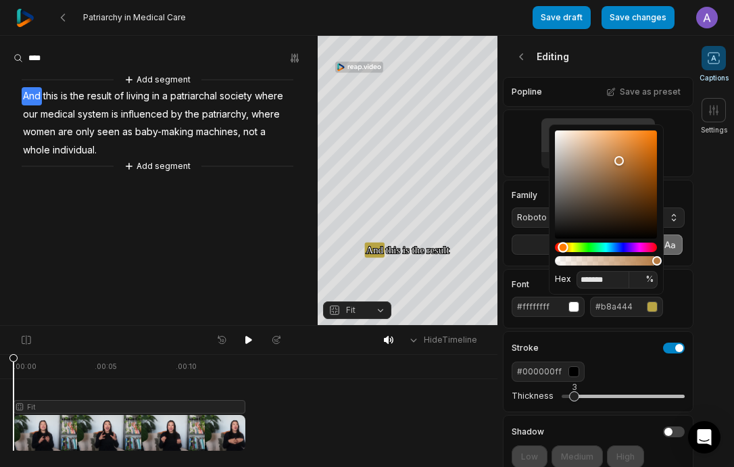
type input "*******"
click at [681, 135] on div "Popline" at bounding box center [598, 144] width 191 height 68
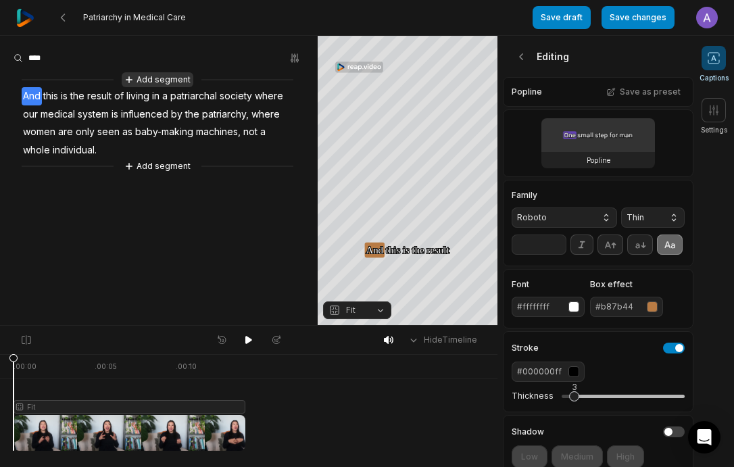
click at [178, 76] on button "Add segment" at bounding box center [158, 79] width 72 height 15
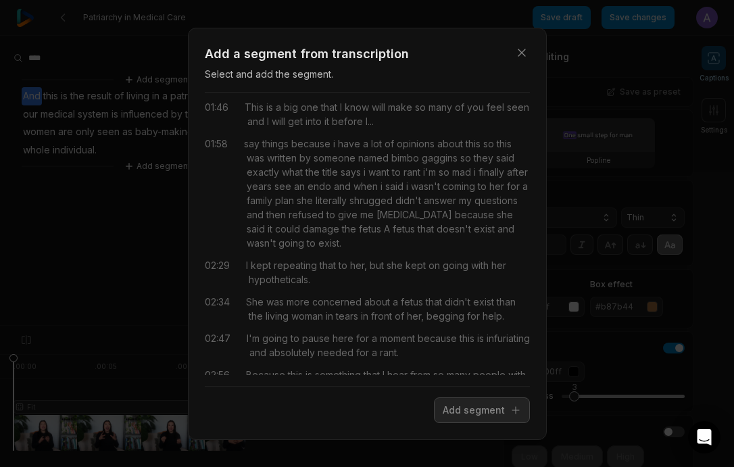
scroll to position [769, 0]
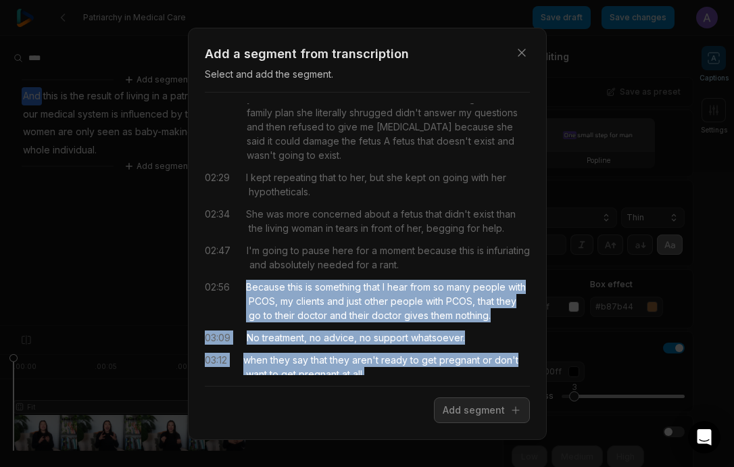
drag, startPoint x: 246, startPoint y: 273, endPoint x: 384, endPoint y: 370, distance: 168.4
click at [384, 370] on div "00:00 You should be freaking mad. 00:01 You should report this endocrinologist …" at bounding box center [367, 239] width 325 height 272
click at [446, 409] on button "Add segment" at bounding box center [482, 411] width 96 height 26
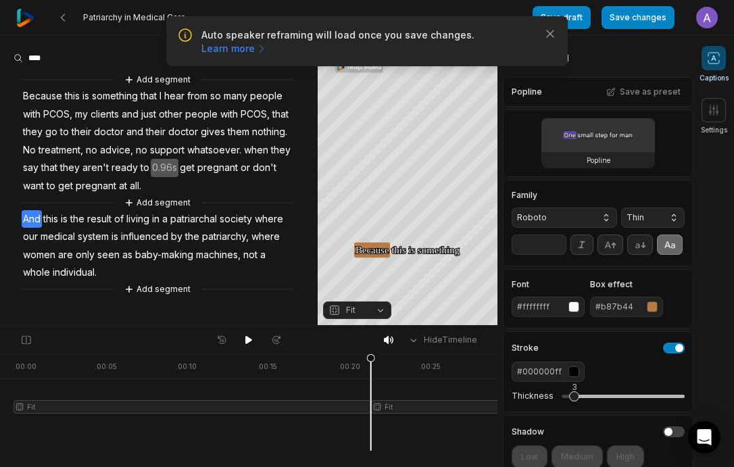
scroll to position [0, 0]
click at [47, 99] on span "Because" at bounding box center [43, 96] width 42 height 18
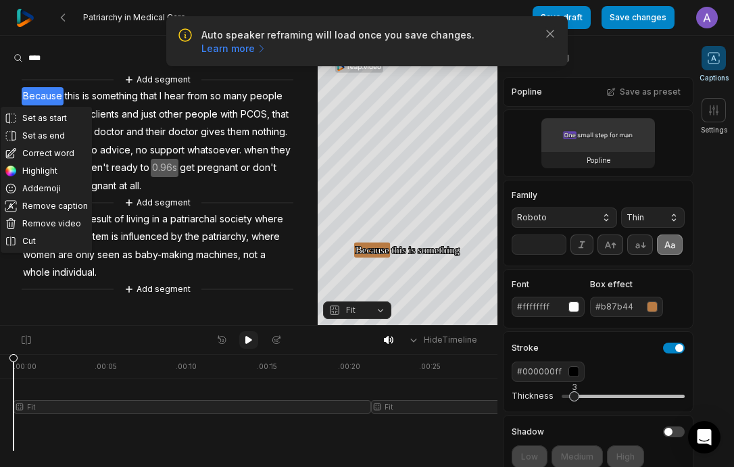
click at [251, 337] on icon at bounding box center [248, 340] width 11 height 11
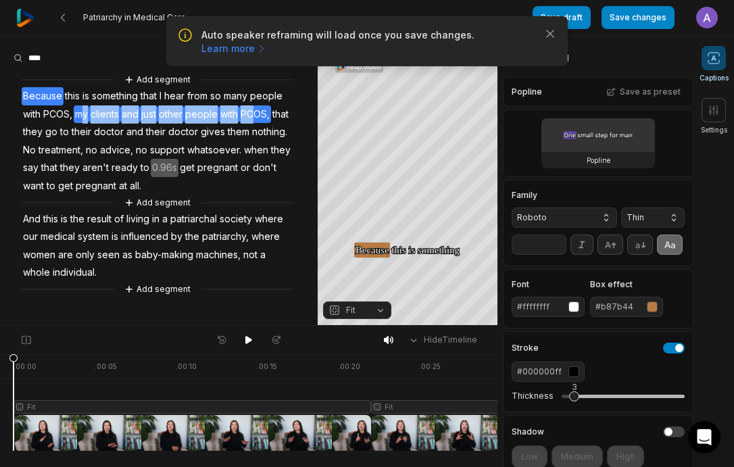
drag, startPoint x: 82, startPoint y: 110, endPoint x: 258, endPoint y: 113, distance: 175.1
click at [258, 113] on div "Add segment Because this is something that I hear from so many people with PCOS…" at bounding box center [159, 184] width 318 height 224
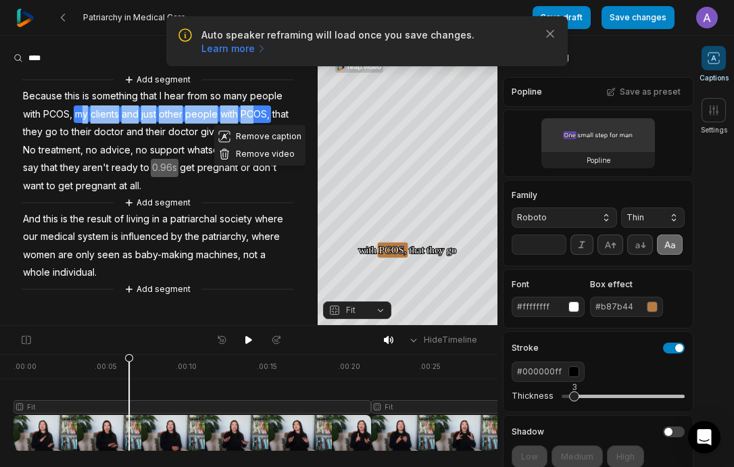
click at [176, 139] on span "doctor" at bounding box center [183, 132] width 32 height 18
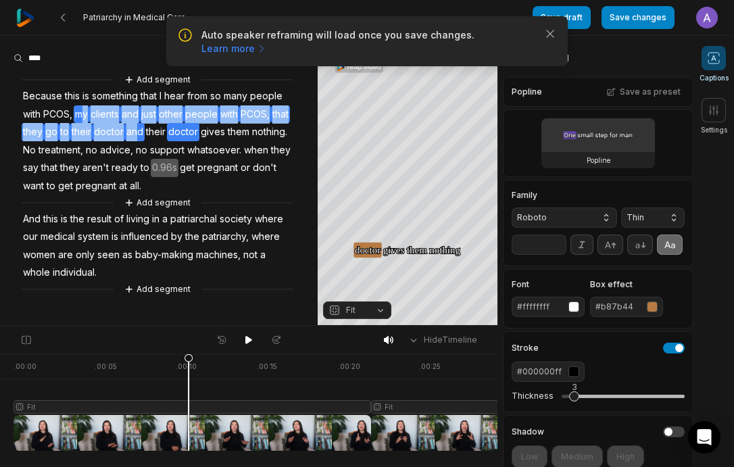
drag, startPoint x: 85, startPoint y: 114, endPoint x: 133, endPoint y: 135, distance: 52.4
click at [133, 135] on div "Add segment Because this is something that I hear from so many people with PCOS…" at bounding box center [159, 184] width 318 height 224
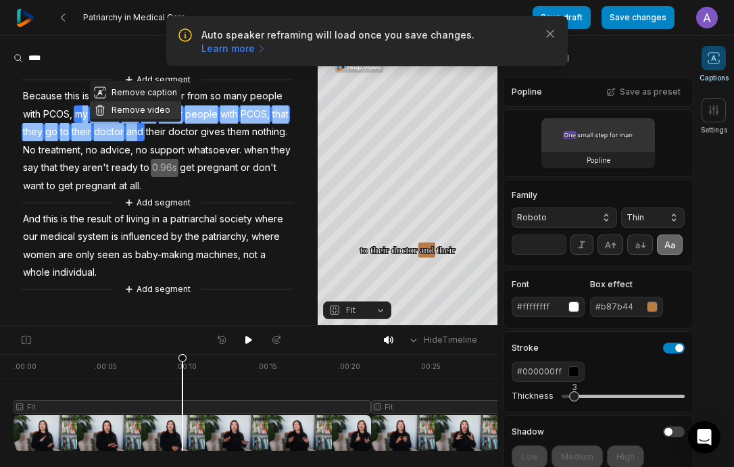
click at [133, 107] on button "Remove video" at bounding box center [135, 110] width 91 height 18
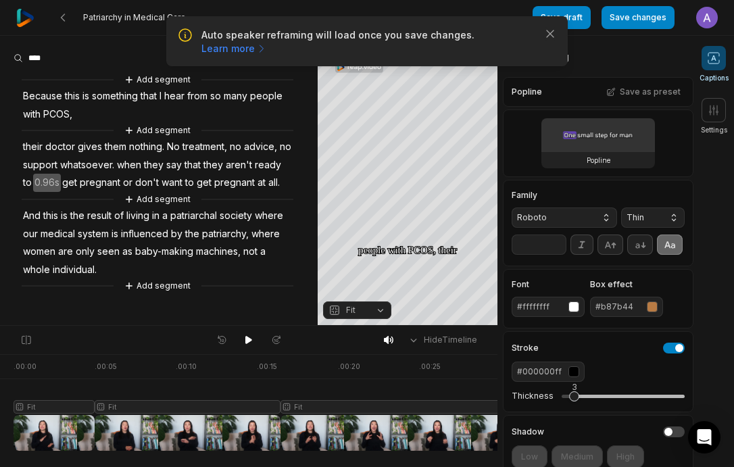
click at [107, 165] on span "whatsoever." at bounding box center [87, 165] width 57 height 18
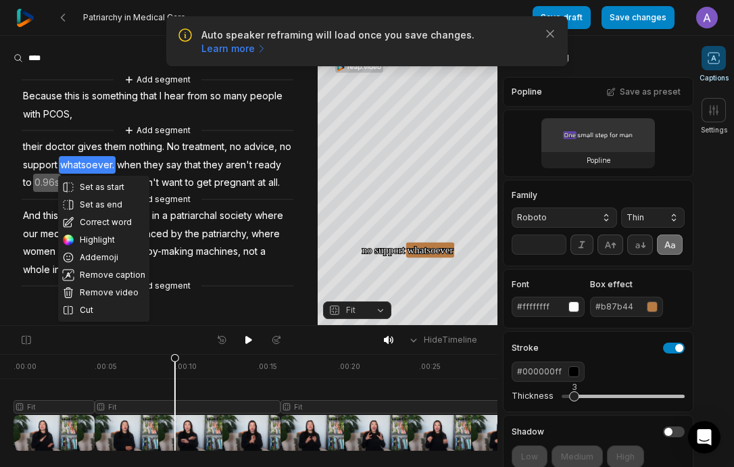
click at [115, 274] on button "Remove caption" at bounding box center [103, 275] width 91 height 18
click at [115, 261] on span "seen" at bounding box center [108, 252] width 25 height 18
click at [124, 261] on span "as" at bounding box center [127, 252] width 13 height 18
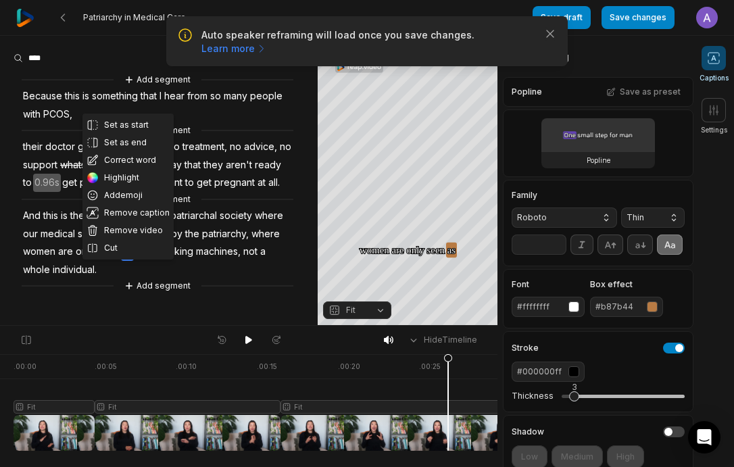
click at [206, 147] on span "treatment," at bounding box center [204, 147] width 47 height 18
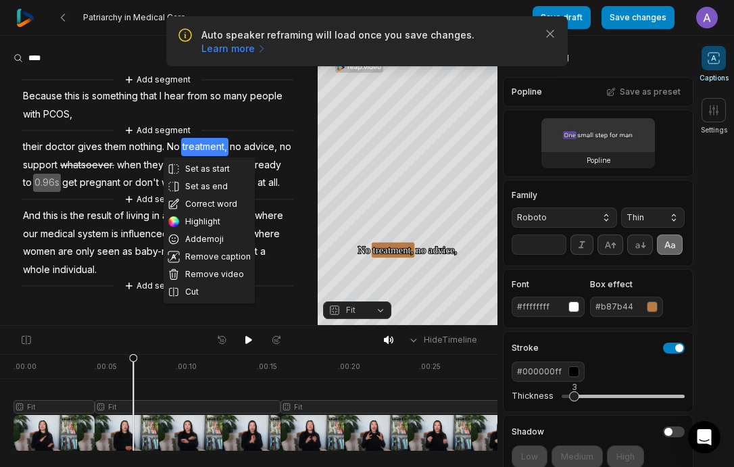
click at [135, 169] on span "when" at bounding box center [129, 165] width 27 height 18
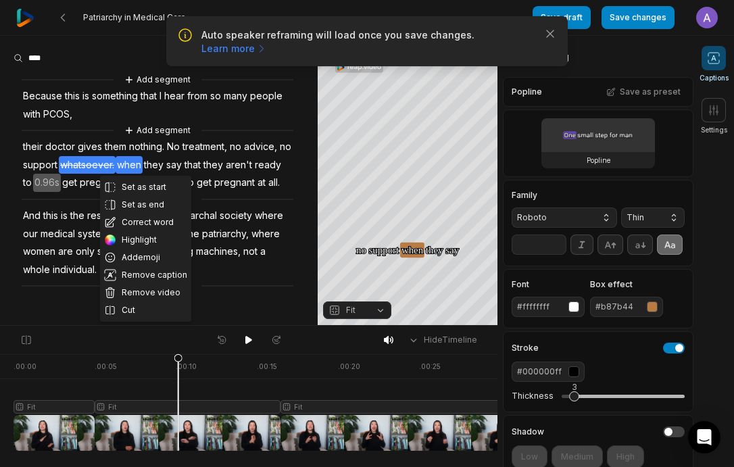
click at [66, 207] on div "Add segment" at bounding box center [158, 199] width 272 height 15
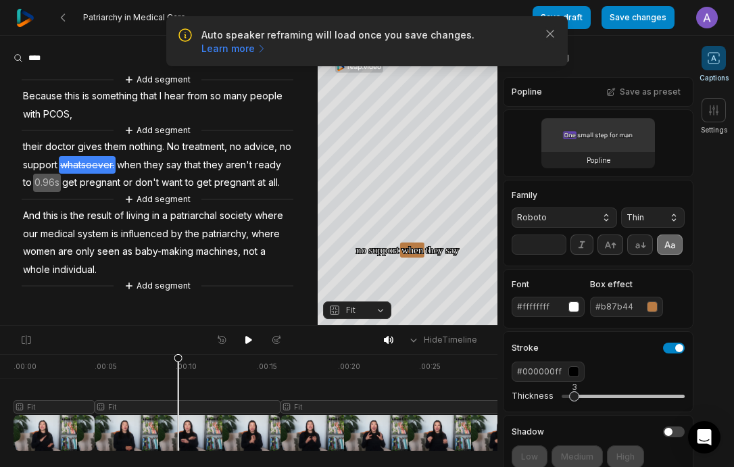
click at [122, 191] on span "pregnant" at bounding box center [99, 183] width 43 height 18
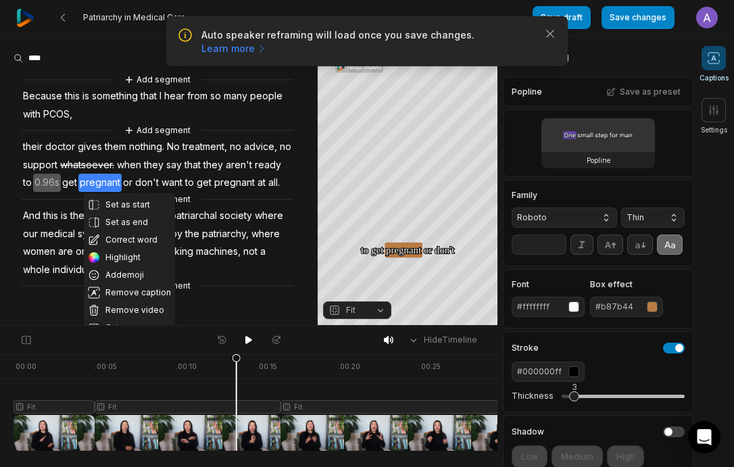
click at [66, 202] on div "Set as start Set as end Correct word Highlight Add emoji Remove caption Remove …" at bounding box center [159, 182] width 318 height 221
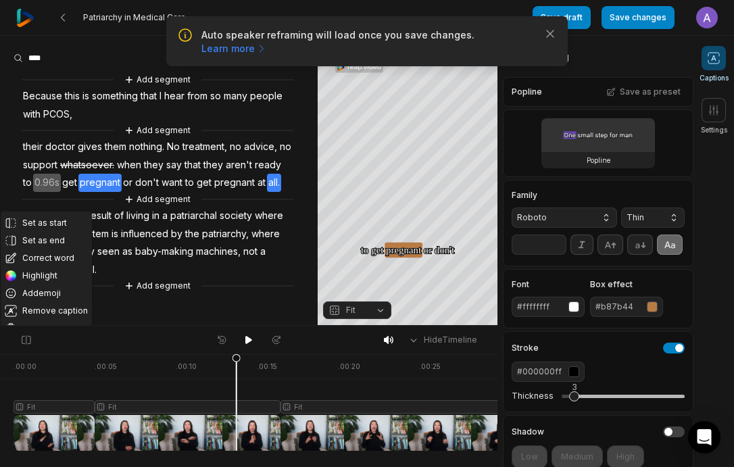
click at [45, 95] on span "Because" at bounding box center [43, 96] width 42 height 18
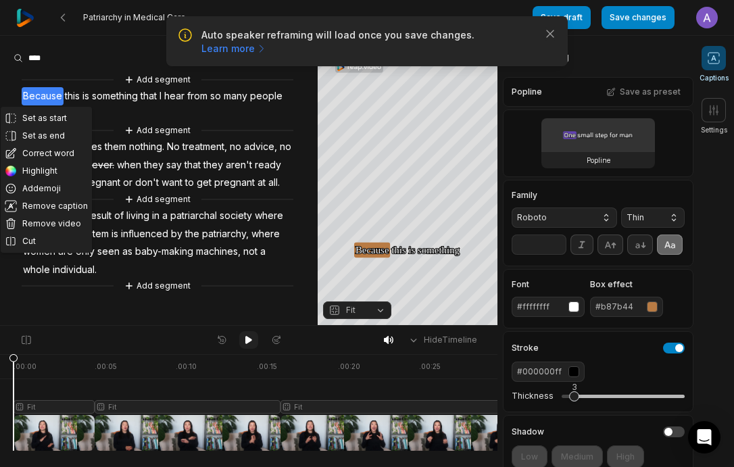
click at [246, 339] on icon at bounding box center [248, 340] width 7 height 8
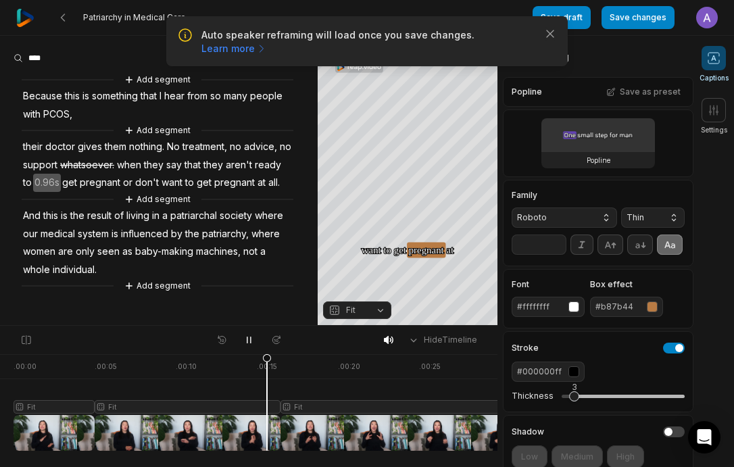
click at [61, 185] on span "0.96s" at bounding box center [47, 183] width 28 height 18
click at [85, 163] on button "Remove gap" at bounding box center [77, 162] width 85 height 20
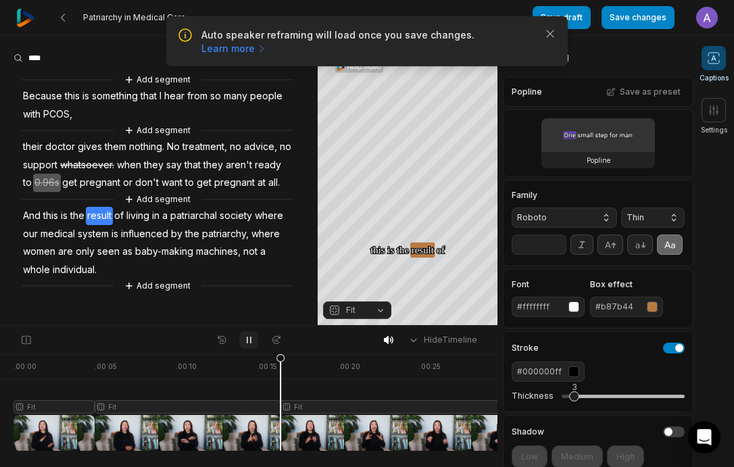
click at [262, 369] on div at bounding box center [255, 402] width 483 height 97
click at [248, 342] on icon at bounding box center [248, 340] width 11 height 11
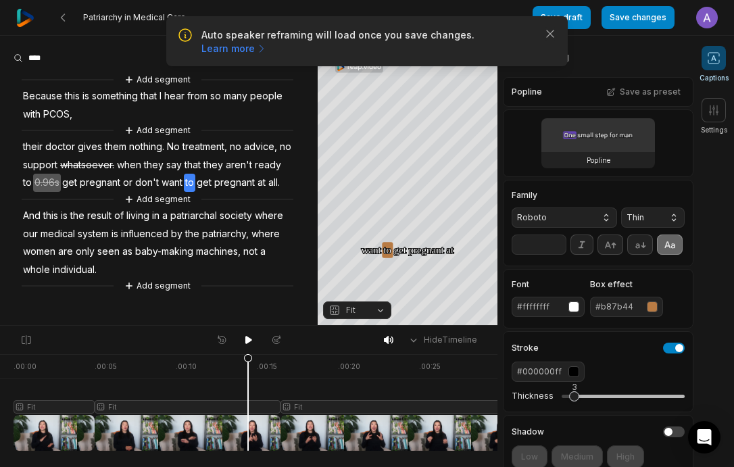
click at [233, 367] on div at bounding box center [255, 402] width 483 height 97
click at [242, 346] on button at bounding box center [248, 340] width 19 height 18
drag, startPoint x: 201, startPoint y: 427, endPoint x: 222, endPoint y: 433, distance: 21.6
click at [222, 433] on div at bounding box center [255, 402] width 483 height 97
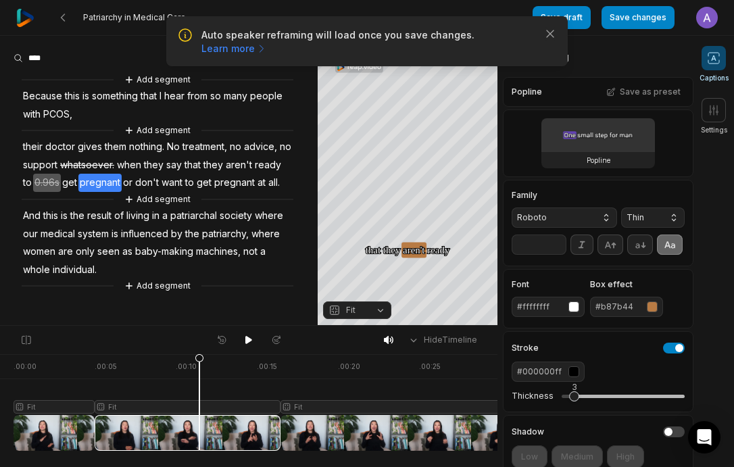
click at [199, 406] on div at bounding box center [255, 402] width 483 height 97
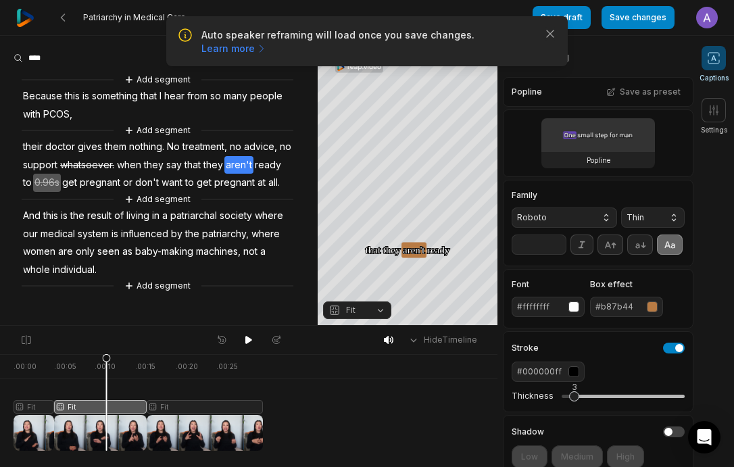
drag, startPoint x: 124, startPoint y: 429, endPoint x: 130, endPoint y: 316, distance: 113.8
click at [293, 437] on div ". 00:00 . 00:05 . 00:10 . 00:15 . 00:20 . 00:25 Fit Fit Fit" at bounding box center [249, 410] width 498 height 113
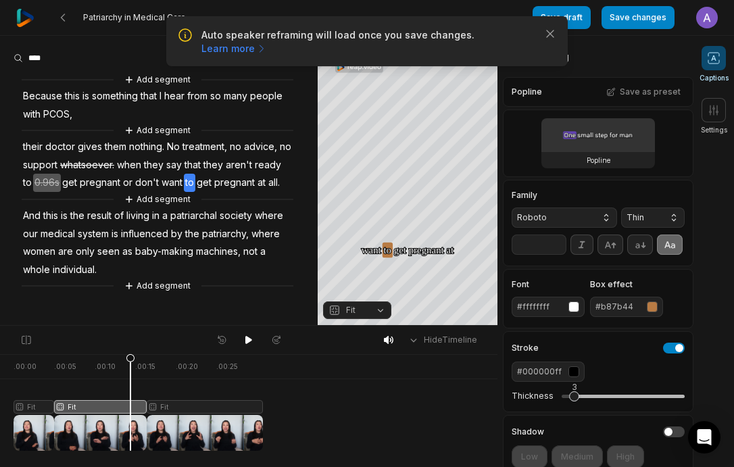
click at [66, 426] on div at bounding box center [134, 402] width 241 height 97
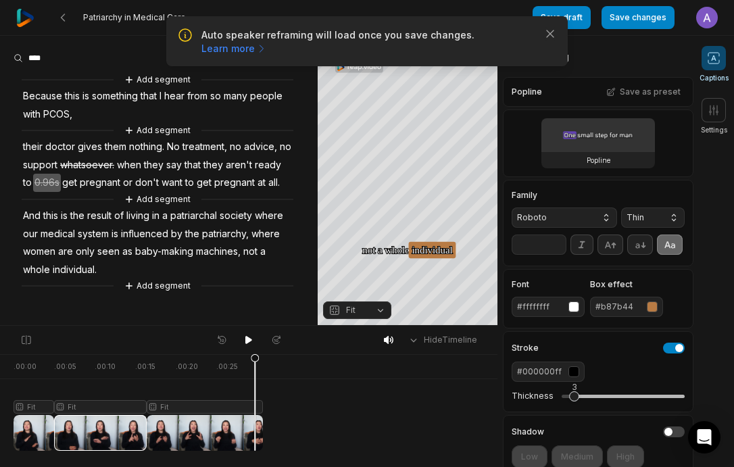
drag, startPoint x: 92, startPoint y: 429, endPoint x: 327, endPoint y: 431, distance: 234.6
click at [327, 431] on div ". 00:00 . 00:05 . 00:10 . 00:15 . 00:20 . 00:25 Fit Fit Fit" at bounding box center [249, 410] width 498 height 113
click at [195, 422] on div at bounding box center [134, 402] width 241 height 97
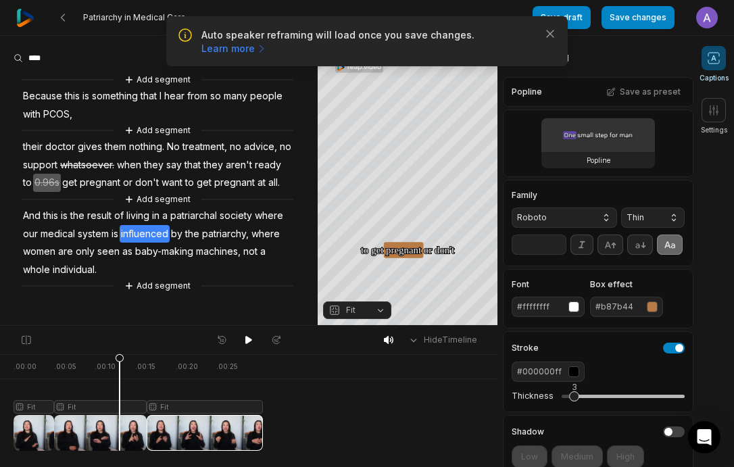
drag, startPoint x: 193, startPoint y: 428, endPoint x: 120, endPoint y: 429, distance: 73.0
click at [120, 429] on icon at bounding box center [119, 402] width 9 height 97
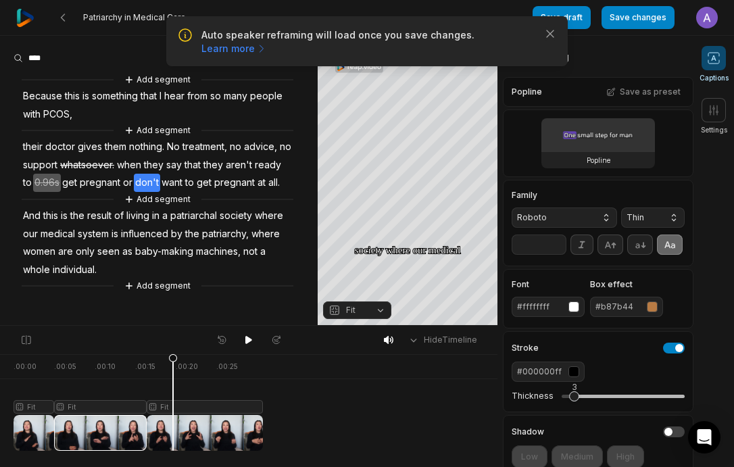
click at [173, 404] on div at bounding box center [134, 402] width 241 height 97
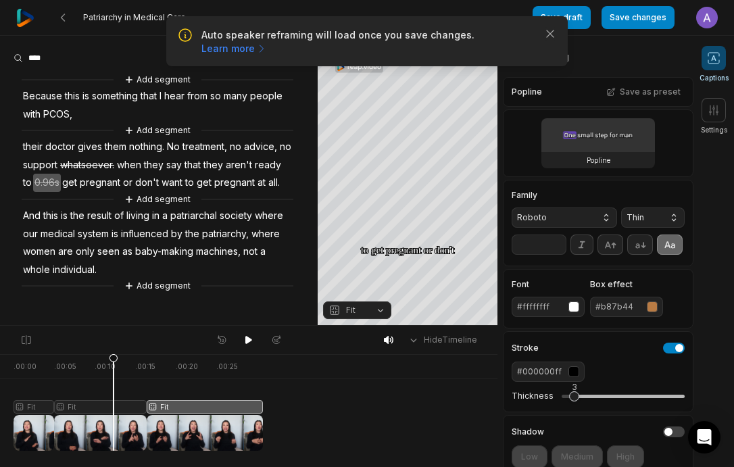
click at [114, 410] on div at bounding box center [134, 402] width 241 height 97
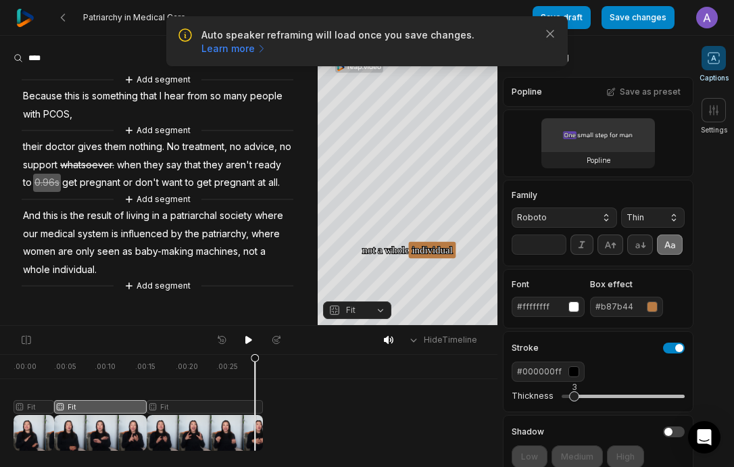
drag, startPoint x: 99, startPoint y: 407, endPoint x: 297, endPoint y: 405, distance: 197.4
click at [297, 405] on div ". 00:00 . 00:05 . 00:10 . 00:15 . 00:20 . 00:25 Fit Fit Fit" at bounding box center [249, 410] width 498 height 113
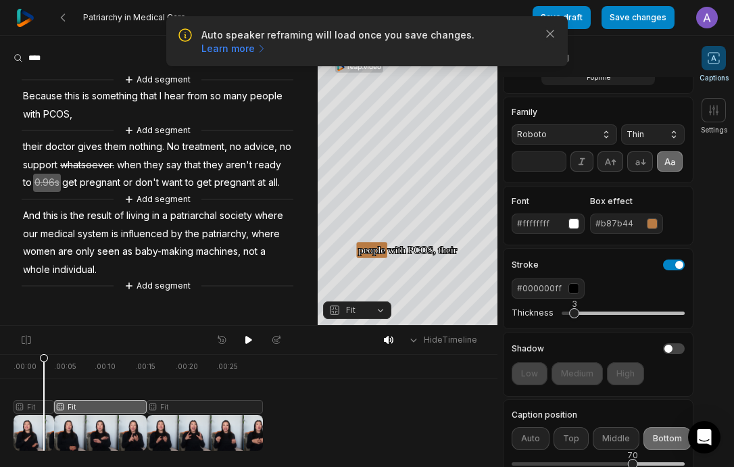
click at [44, 427] on div at bounding box center [134, 402] width 241 height 97
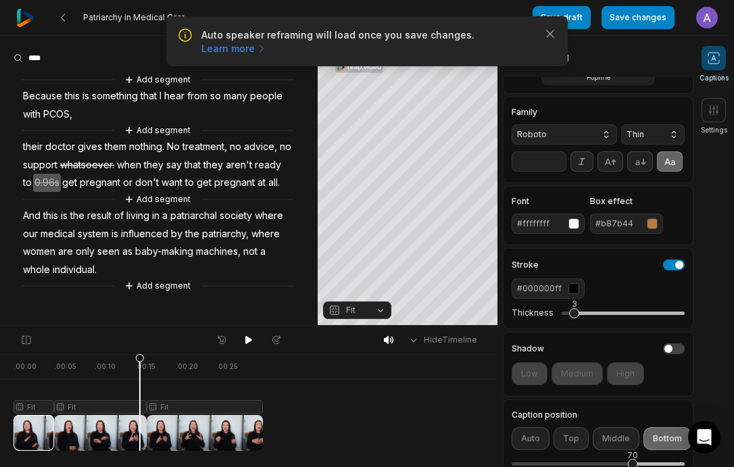
drag, startPoint x: 43, startPoint y: 426, endPoint x: 140, endPoint y: 421, distance: 97.5
click at [140, 421] on icon at bounding box center [139, 402] width 9 height 97
click at [147, 293] on button "Add segment" at bounding box center [158, 286] width 72 height 15
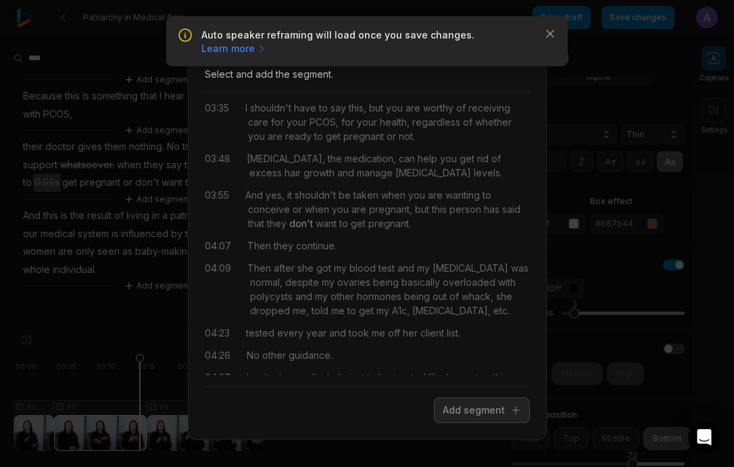
scroll to position [0, 0]
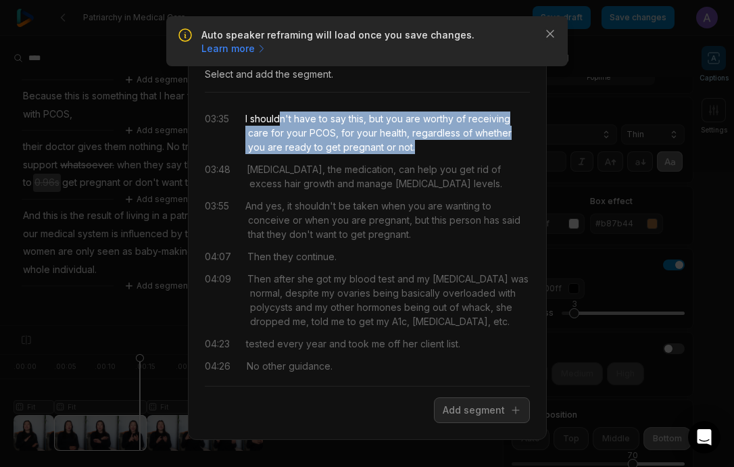
drag, startPoint x: 405, startPoint y: 149, endPoint x: 246, endPoint y: 120, distance: 161.6
click at [246, 120] on div "I shouldn't have to say this, but you are worthy of receiving care for your PCO…" at bounding box center [387, 133] width 285 height 43
click at [462, 406] on button "Add segment" at bounding box center [482, 411] width 96 height 26
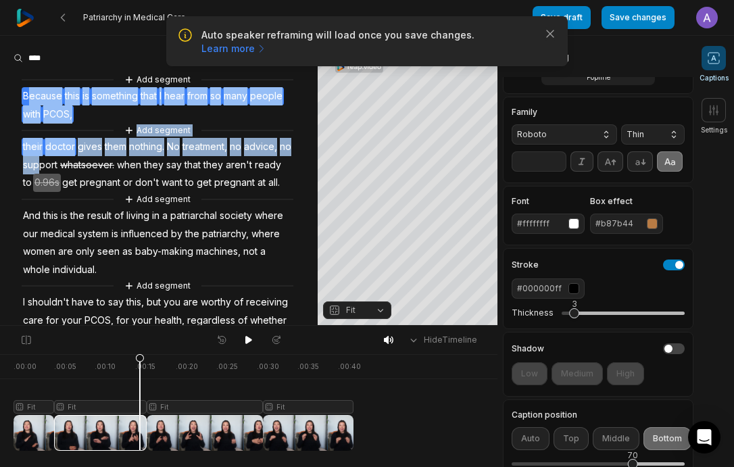
drag, startPoint x: 26, startPoint y: 91, endPoint x: 89, endPoint y: 174, distance: 104.8
click at [50, 201] on div "Add segment Because this is something that I hear from so many people with PCOS…" at bounding box center [159, 217] width 318 height 290
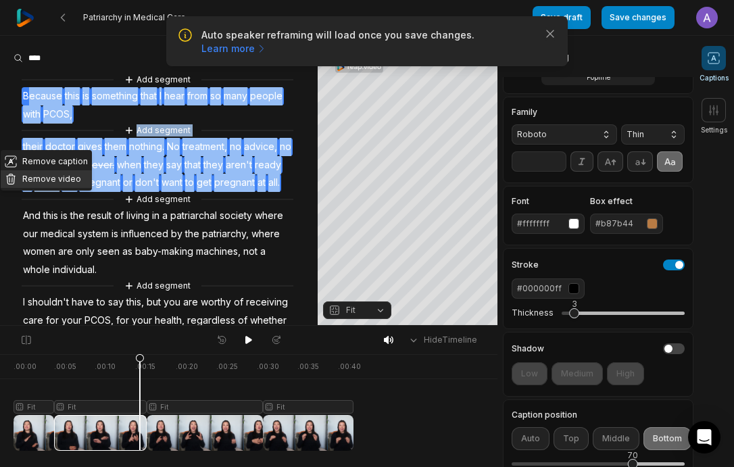
click at [53, 180] on button "Remove video" at bounding box center [46, 179] width 91 height 18
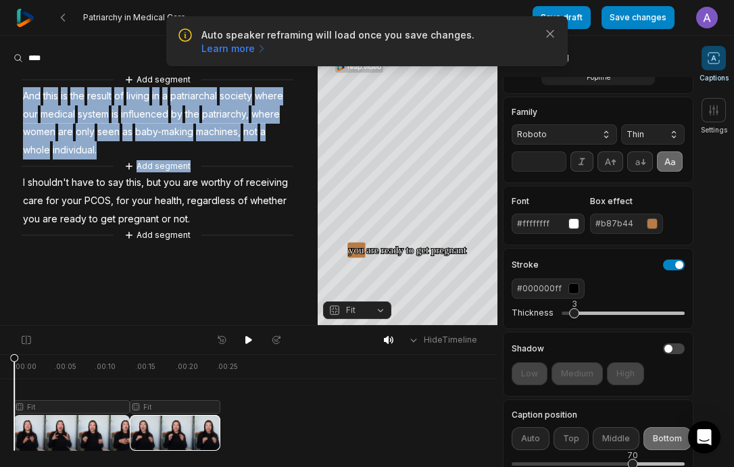
click at [79, 335] on div at bounding box center [83, 340] width 135 height 19
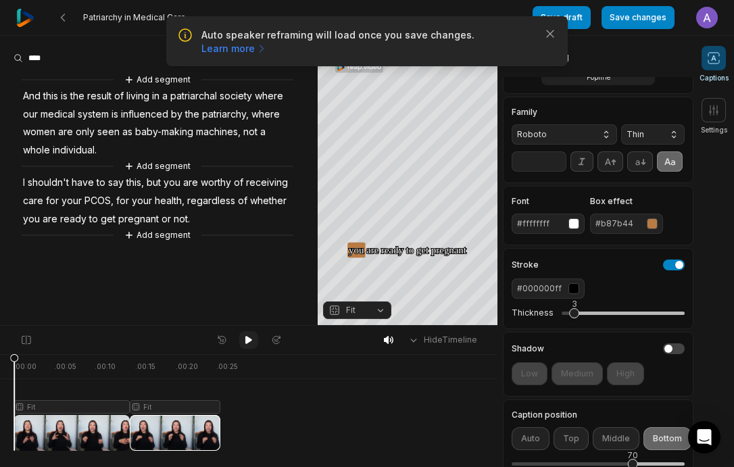
click at [251, 342] on icon at bounding box center [248, 340] width 11 height 11
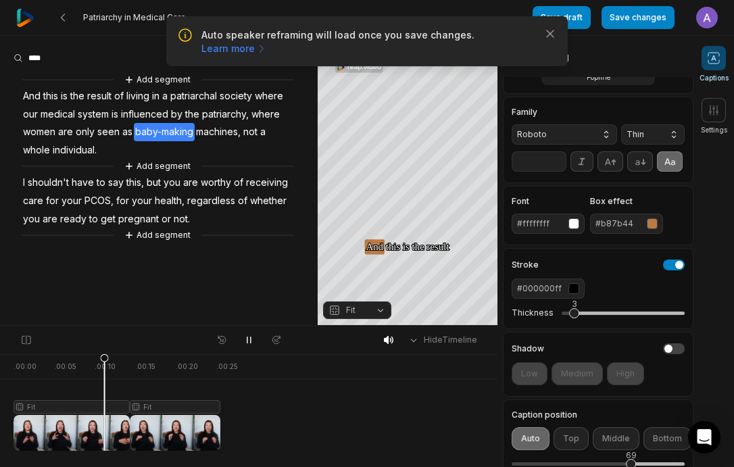
scroll to position [85, 0]
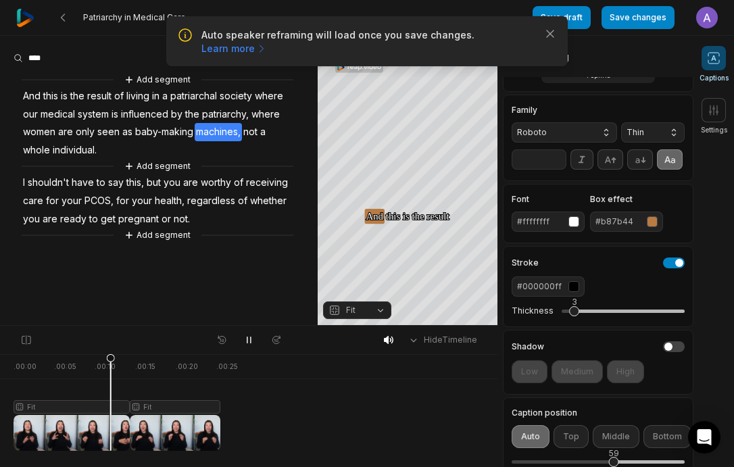
drag, startPoint x: 630, startPoint y: 464, endPoint x: 615, endPoint y: 464, distance: 15.5
click at [615, 464] on div "59" at bounding box center [614, 462] width 10 height 10
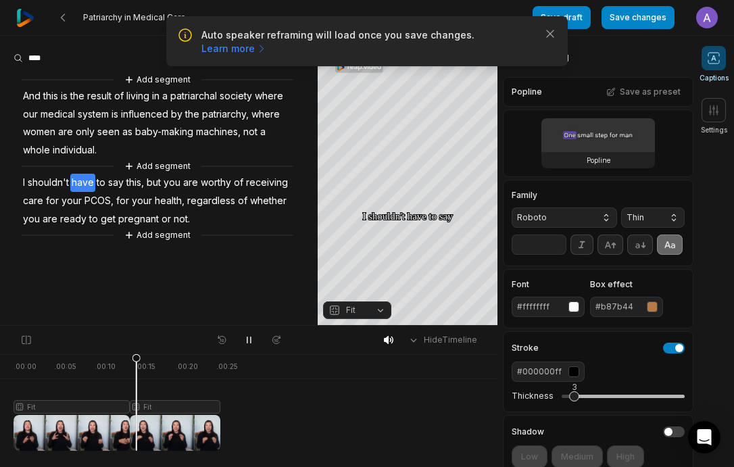
scroll to position [85, 0]
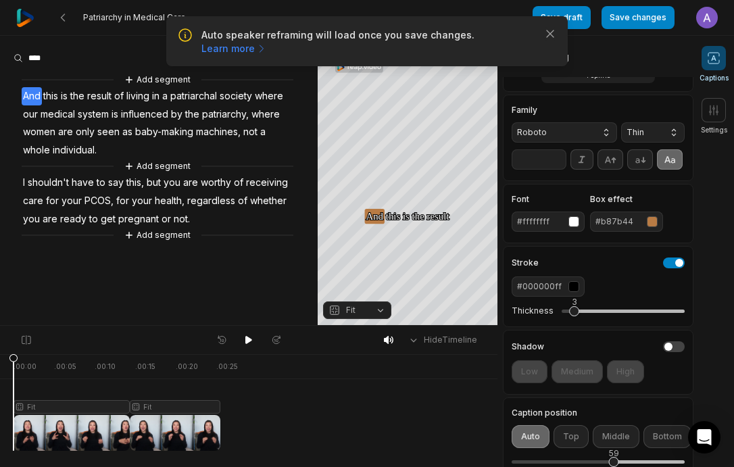
click at [127, 370] on div at bounding box center [117, 402] width 207 height 97
click at [124, 370] on div at bounding box center [117, 402] width 207 height 97
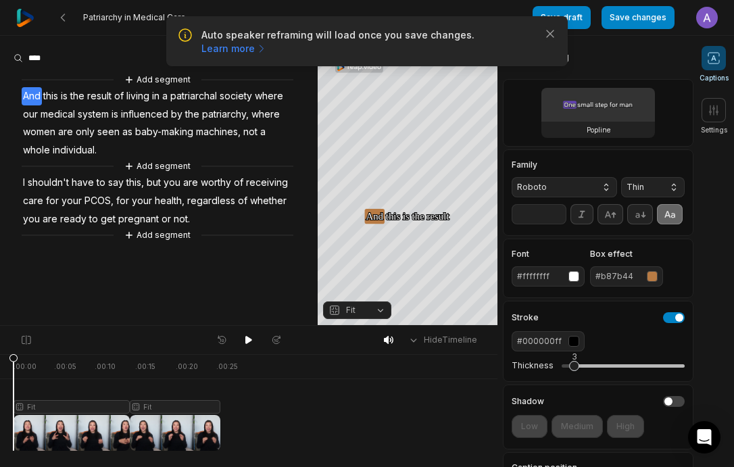
scroll to position [0, 0]
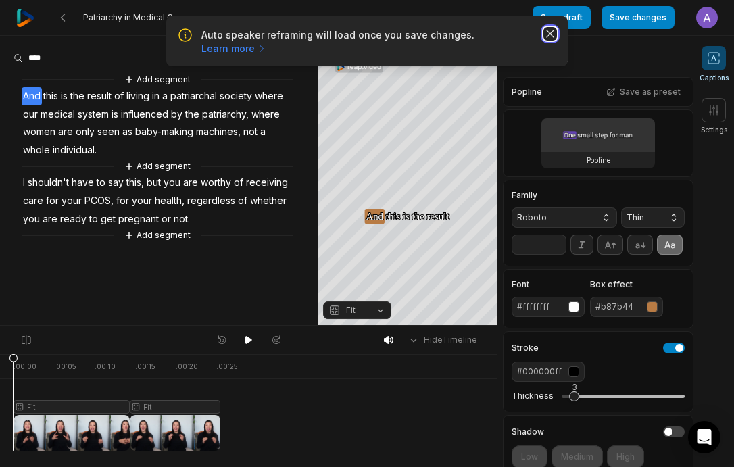
click at [551, 37] on icon "button" at bounding box center [551, 34] width 14 height 14
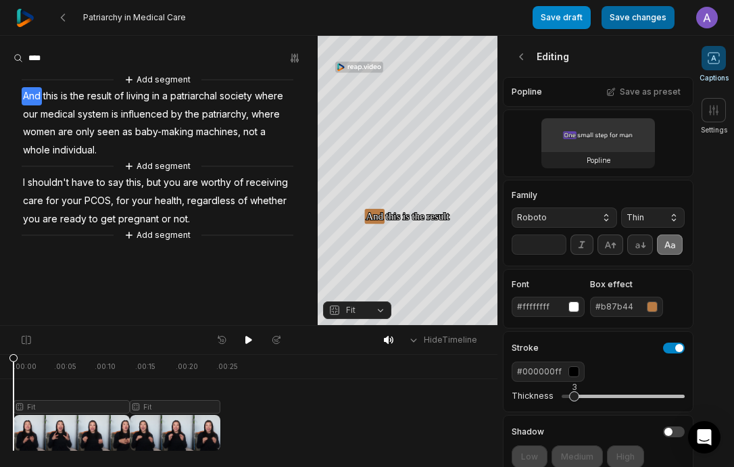
click at [624, 24] on button "Save changes" at bounding box center [638, 17] width 73 height 23
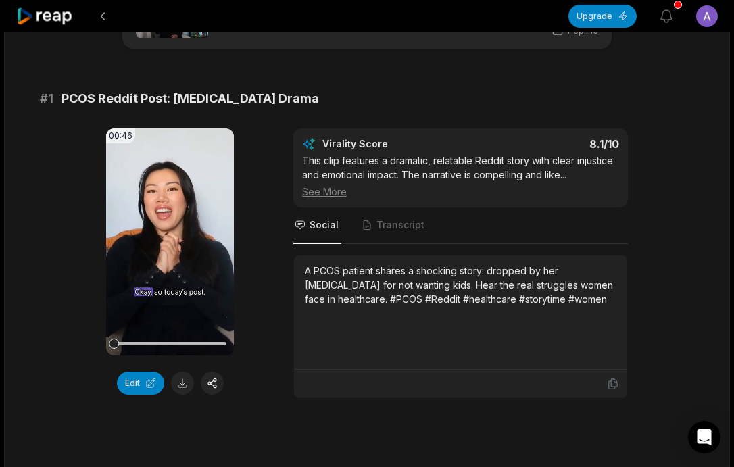
scroll to position [89, 0]
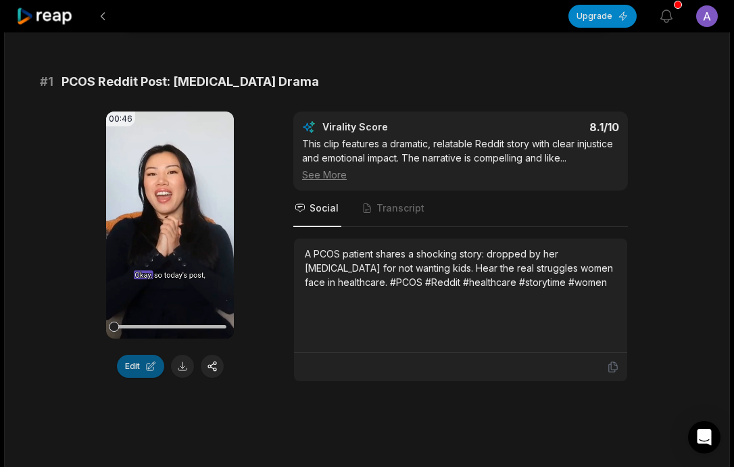
click at [151, 364] on button "Edit" at bounding box center [140, 366] width 47 height 23
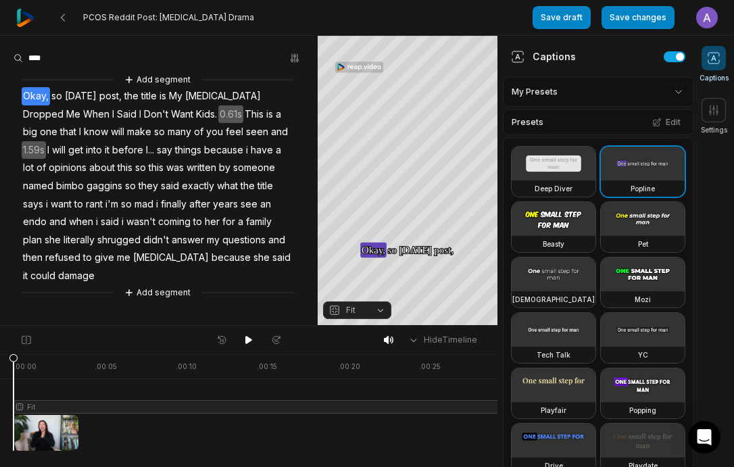
click at [36, 91] on span "Okay," at bounding box center [36, 96] width 28 height 18
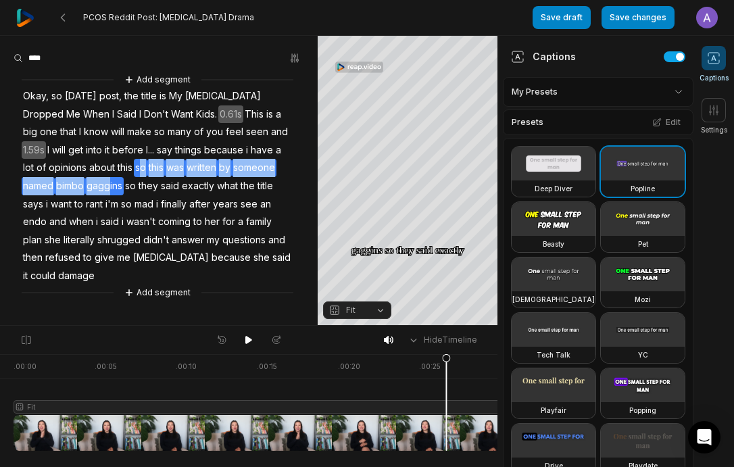
drag, startPoint x: 0, startPoint y: 0, endPoint x: 107, endPoint y: 190, distance: 218.3
click at [107, 190] on div "Add segment Okay, so [DATE] post, the title is My [MEDICAL_DATA] Dropped Me Whe…" at bounding box center [159, 186] width 318 height 228
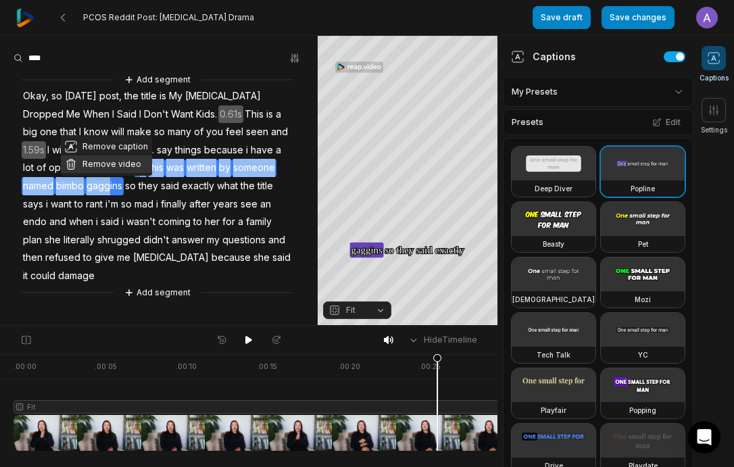
click at [96, 166] on button "Remove video" at bounding box center [106, 164] width 91 height 18
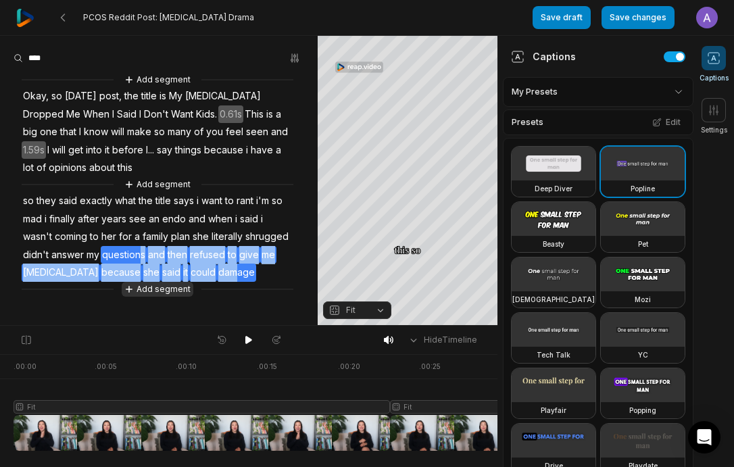
drag, startPoint x: 229, startPoint y: 271, endPoint x: 189, endPoint y: 266, distance: 39.5
click at [220, 256] on div "Add segment Okay, so [DATE] post, the title is My [MEDICAL_DATA] Dropped Me Whe…" at bounding box center [159, 184] width 318 height 224
click at [181, 216] on span "endo" at bounding box center [174, 219] width 26 height 18
click at [195, 208] on div "Add segment Okay, so [DATE] post, the title is My [MEDICAL_DATA] Dropped Me Whe…" at bounding box center [159, 184] width 318 height 224
click at [185, 203] on span "says" at bounding box center [183, 201] width 23 height 18
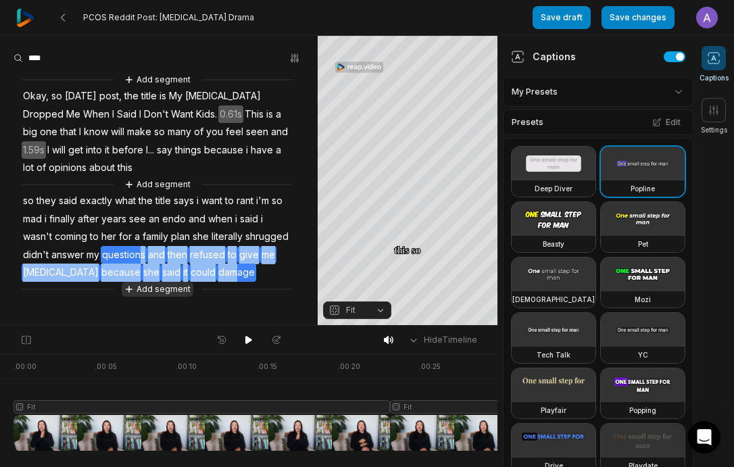
click at [189, 282] on button "Add segment" at bounding box center [158, 289] width 72 height 15
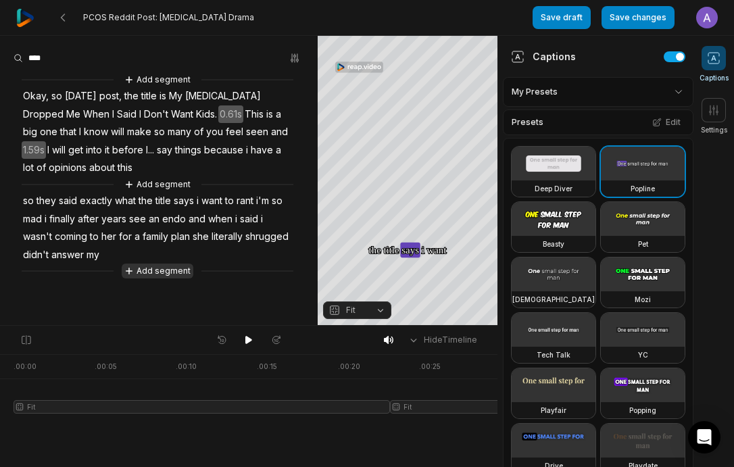
click at [174, 289] on div "Close Add a segment from transcription Select and add the segment. 02:20 questi…" at bounding box center [367, 233] width 734 height 467
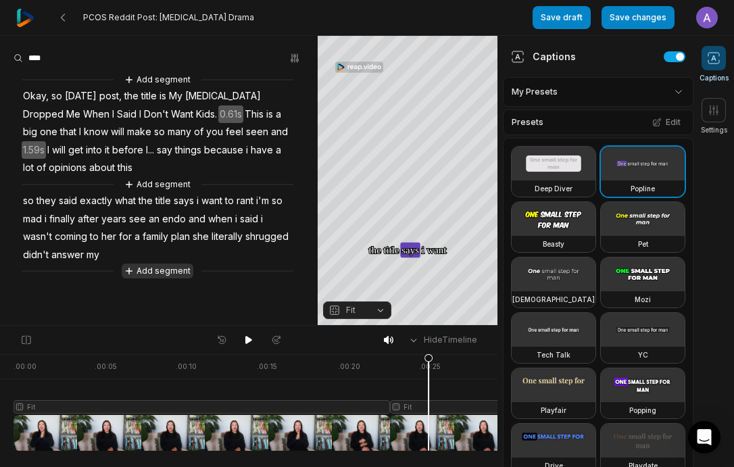
click at [149, 275] on button "Add segment" at bounding box center [158, 271] width 72 height 15
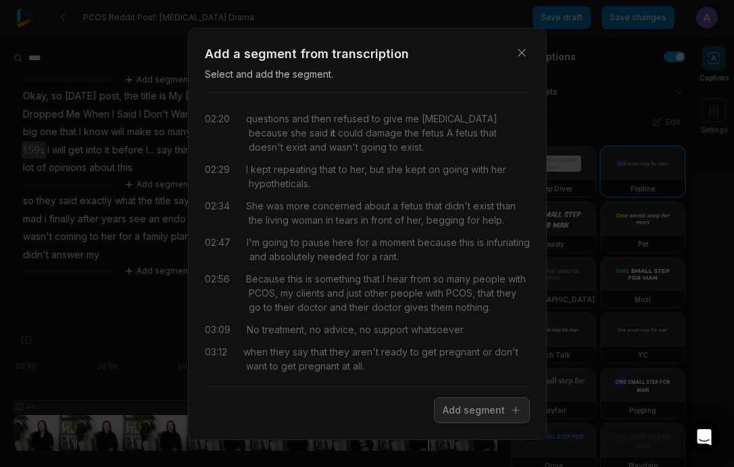
click at [328, 133] on span "it" at bounding box center [331, 133] width 7 height 14
click at [264, 120] on span "questions" at bounding box center [267, 119] width 43 height 14
click at [276, 118] on span "questions" at bounding box center [267, 119] width 43 height 14
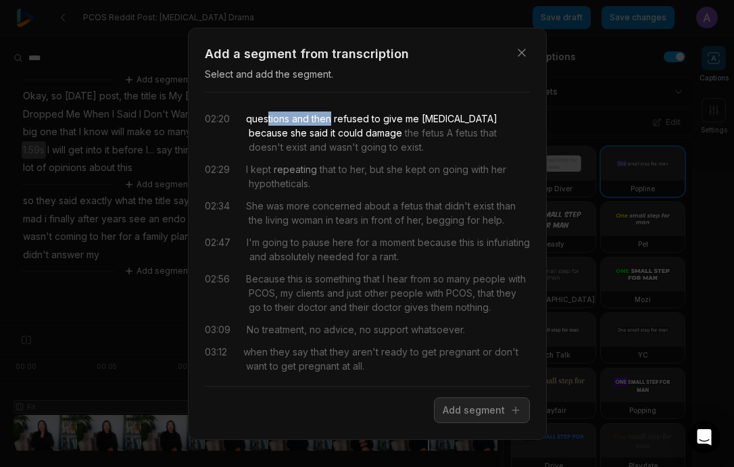
drag, startPoint x: 267, startPoint y: 120, endPoint x: 313, endPoint y: 164, distance: 64.1
click at [360, 166] on div "02:20 questions and then refused to give me spironolactone because she said it …" at bounding box center [367, 239] width 325 height 272
click at [339, 167] on span "to" at bounding box center [341, 169] width 11 height 14
click at [251, 132] on div "02:20 questions and then refused to give me spironolactone because she said it …" at bounding box center [367, 239] width 325 height 272
click at [312, 160] on div "02:20 questions and then refused to give me spironolactone because she said it …" at bounding box center [367, 239] width 325 height 272
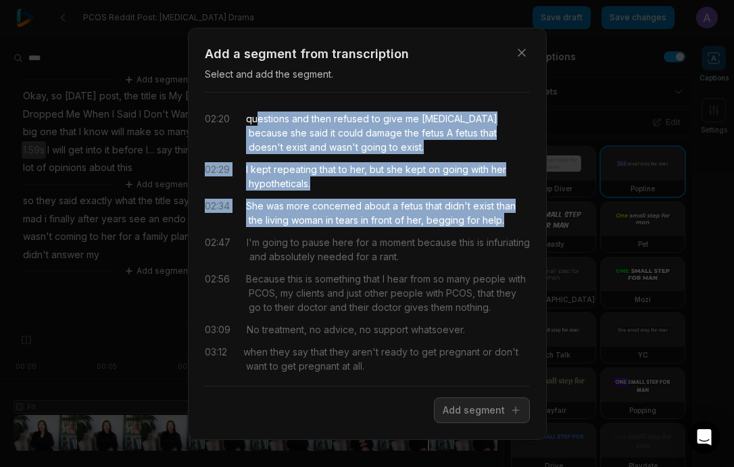
drag, startPoint x: 505, startPoint y: 222, endPoint x: 476, endPoint y: 373, distance: 154.2
click at [256, 118] on div "02:20 questions and then refused to give me spironolactone because she said it …" at bounding box center [367, 239] width 325 height 272
click at [479, 416] on button "Add segment" at bounding box center [482, 411] width 96 height 26
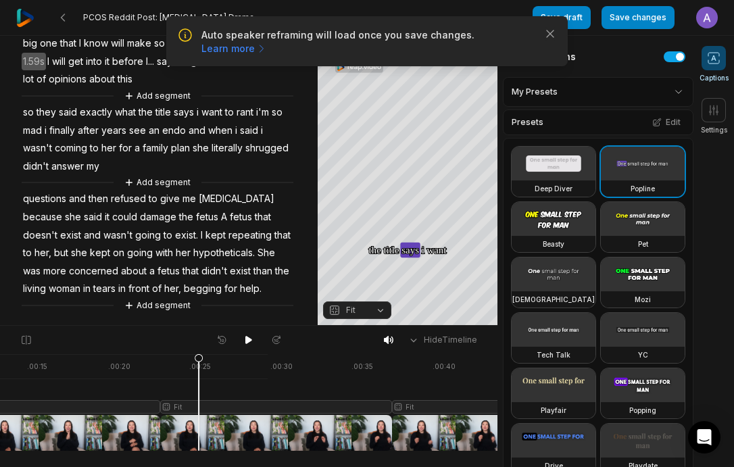
scroll to position [0, 485]
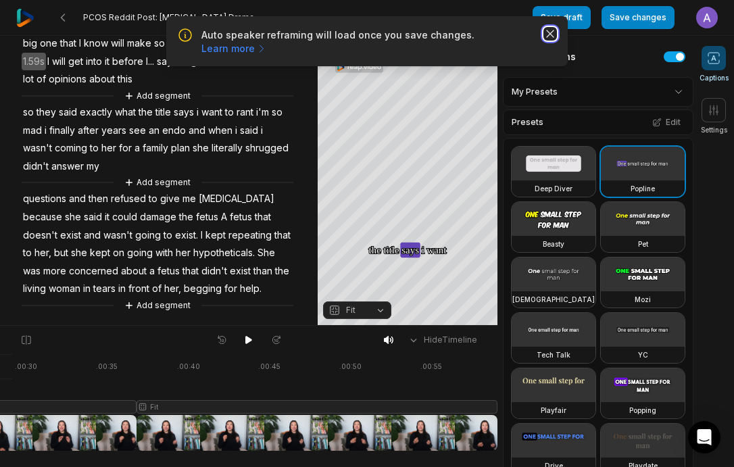
click at [549, 37] on icon "button" at bounding box center [551, 34] width 14 height 14
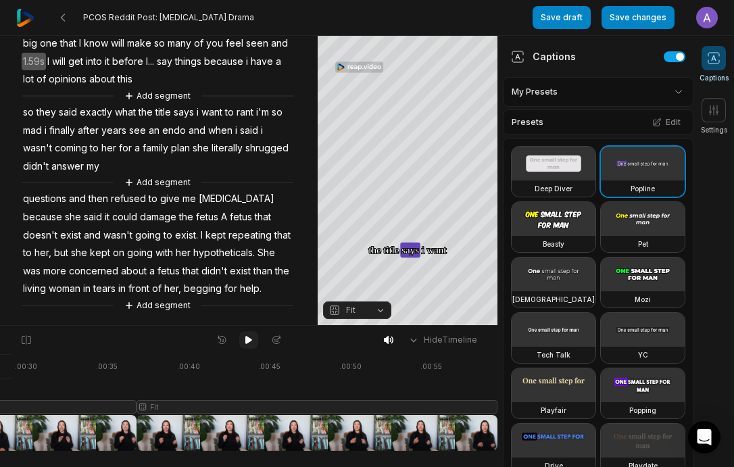
click at [245, 339] on icon at bounding box center [248, 340] width 7 height 8
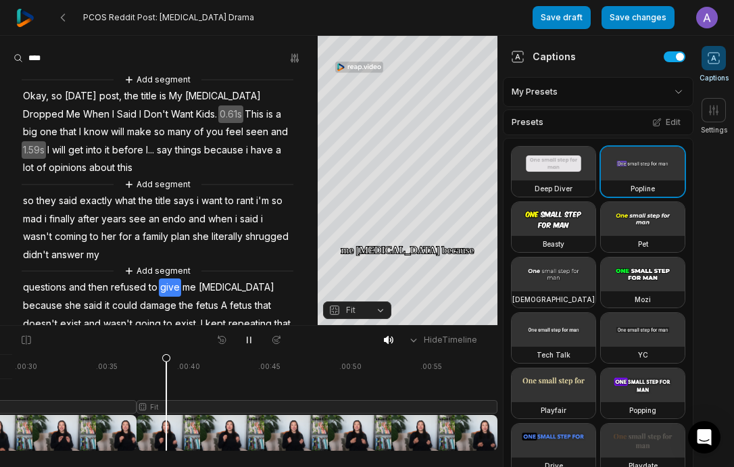
scroll to position [89, 0]
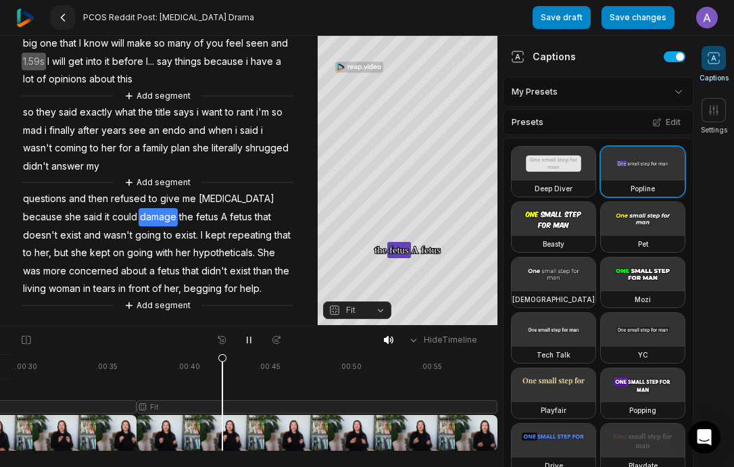
click at [59, 20] on icon at bounding box center [62, 17] width 11 height 11
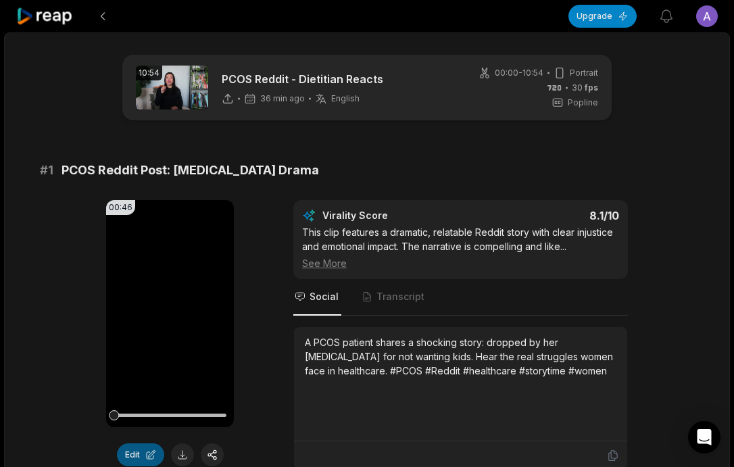
click at [146, 456] on button "Edit" at bounding box center [140, 455] width 47 height 23
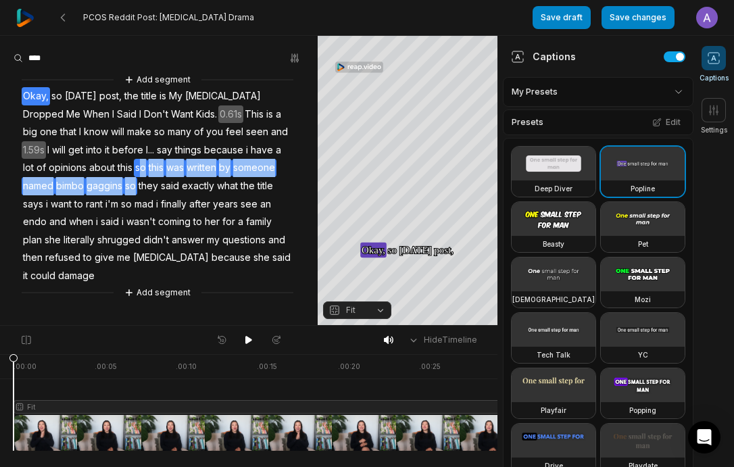
drag, startPoint x: 140, startPoint y: 168, endPoint x: 133, endPoint y: 189, distance: 22.7
click at [133, 189] on div "Add segment Okay, so today's post, the title is My Endocrinologist Dropped Me W…" at bounding box center [159, 186] width 318 height 228
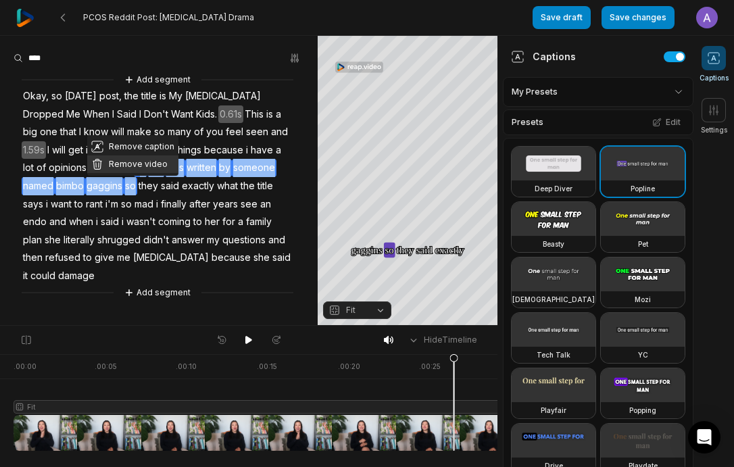
click at [116, 164] on button "Remove video" at bounding box center [132, 164] width 91 height 18
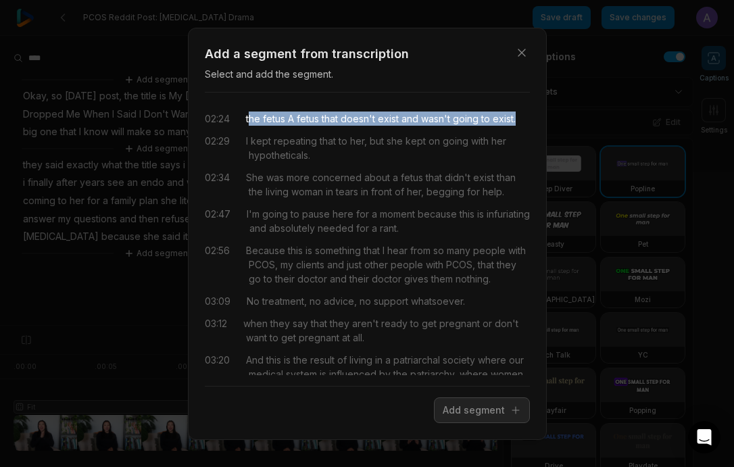
click at [521, 121] on div "02:24 the fetus A fetus that doesn't exist and wasn't going to exist." at bounding box center [367, 119] width 325 height 14
click at [478, 413] on button "Add segment" at bounding box center [482, 411] width 96 height 26
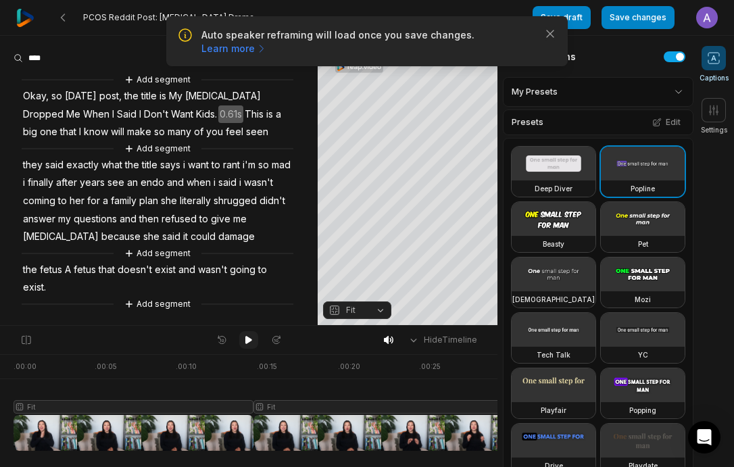
click at [249, 337] on icon at bounding box center [248, 340] width 11 height 11
click at [253, 339] on icon at bounding box center [248, 340] width 11 height 11
click at [38, 94] on span "Okay," at bounding box center [36, 96] width 28 height 18
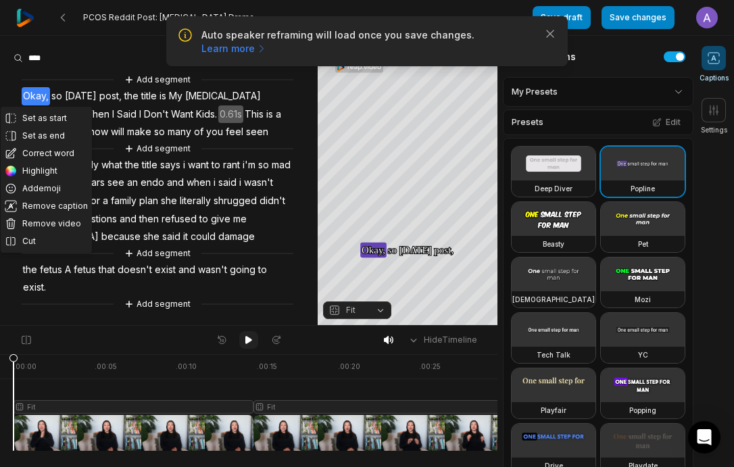
click at [256, 341] on button at bounding box center [248, 340] width 19 height 18
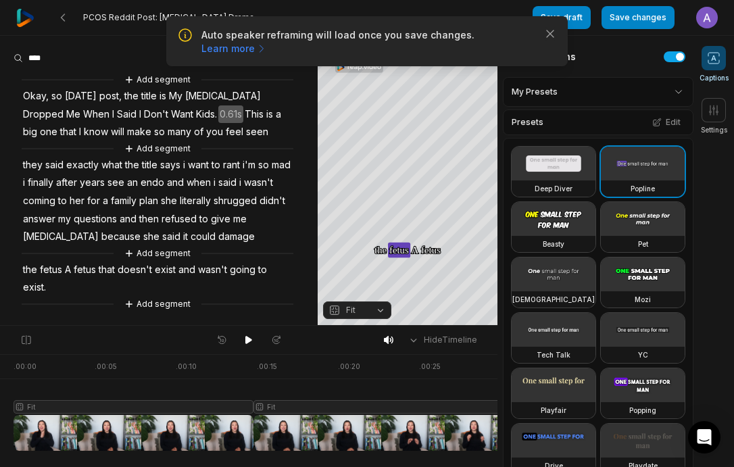
click at [237, 240] on span "damage" at bounding box center [236, 237] width 39 height 18
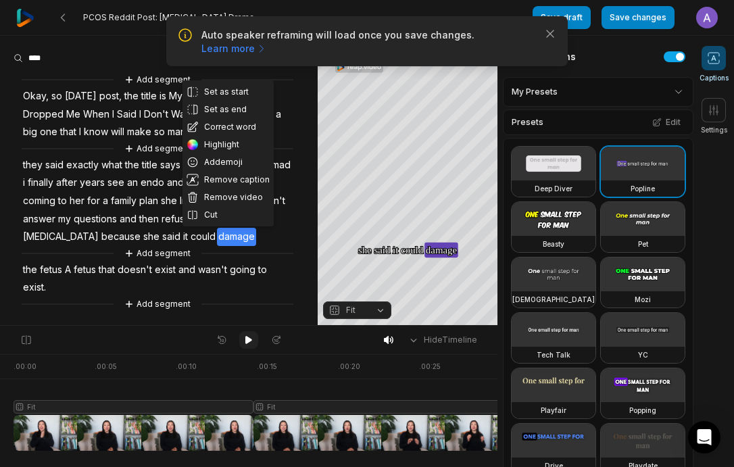
click at [243, 341] on icon at bounding box center [248, 340] width 11 height 11
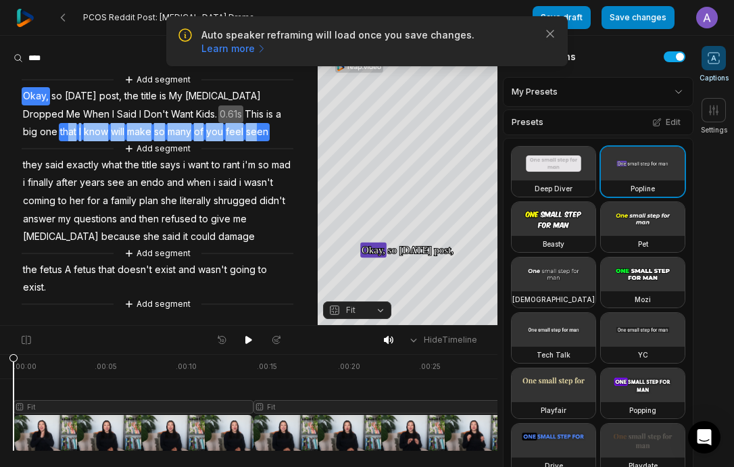
drag, startPoint x: 256, startPoint y: 131, endPoint x: 66, endPoint y: 131, distance: 189.3
click at [66, 131] on div "Add segment Okay, so today's post, the title is My Endocrinologist Dropped Me W…" at bounding box center [159, 191] width 318 height 239
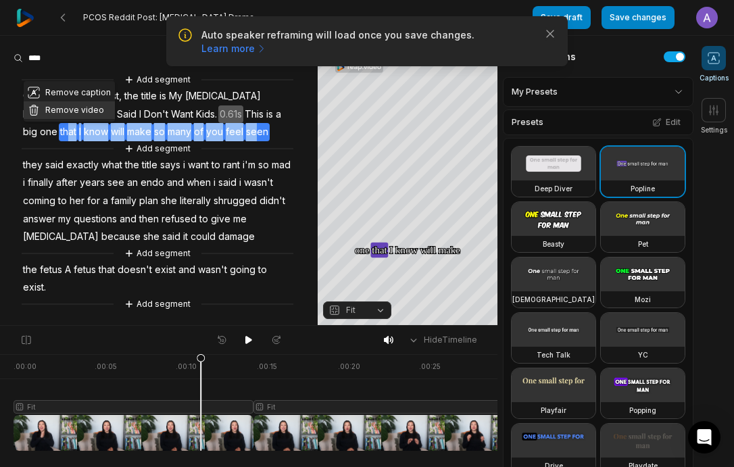
click at [93, 111] on button "Remove video" at bounding box center [69, 110] width 91 height 18
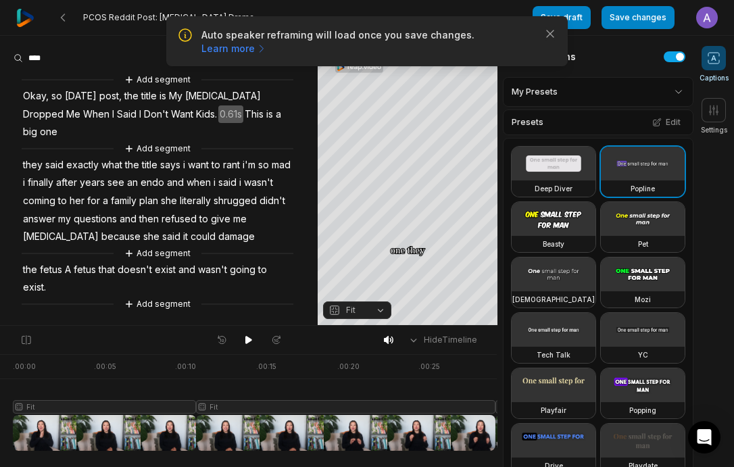
scroll to position [0, 75]
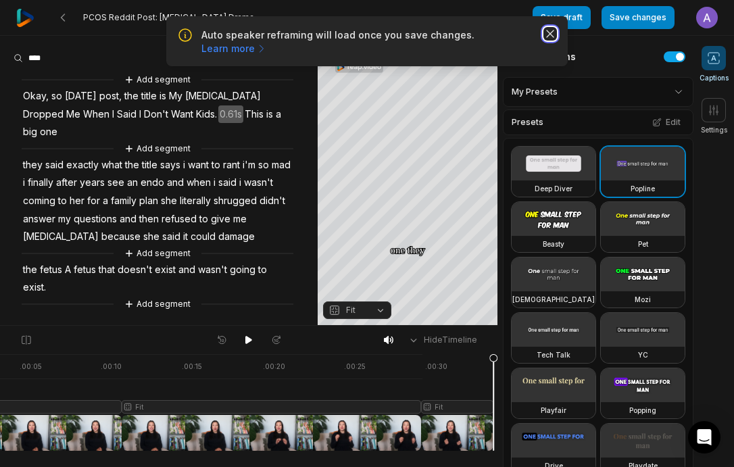
click at [550, 34] on icon "button" at bounding box center [550, 33] width 7 height 7
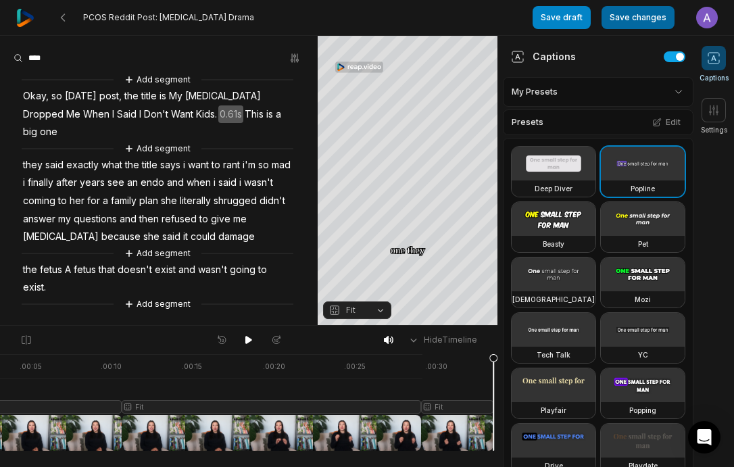
click at [620, 21] on button "Save changes" at bounding box center [638, 17] width 73 height 23
